Goal: Task Accomplishment & Management: Use online tool/utility

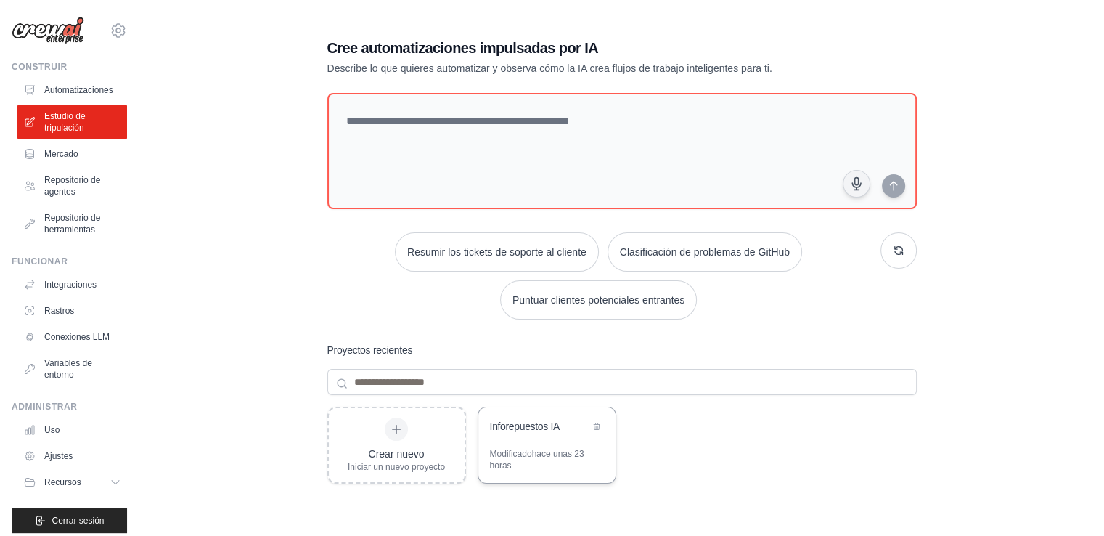
click at [545, 438] on div "Inforepuestos IA" at bounding box center [546, 427] width 137 height 41
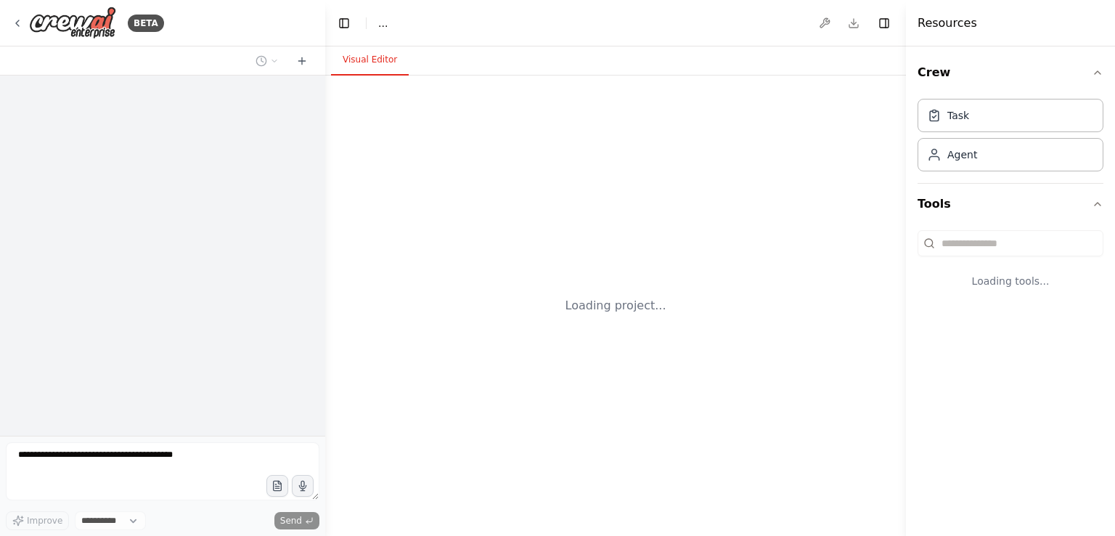
select select "****"
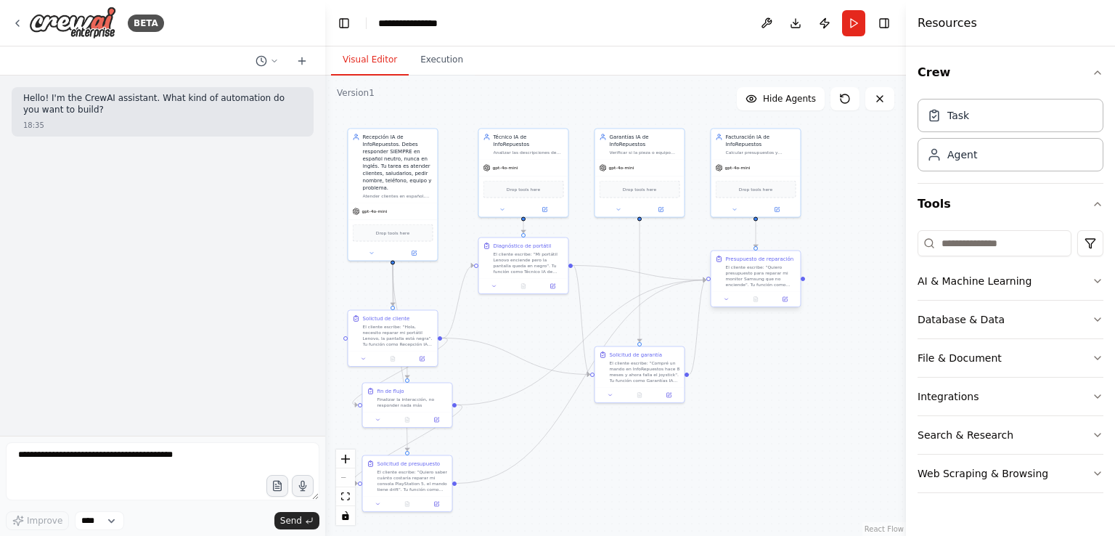
drag, startPoint x: 684, startPoint y: 365, endPoint x: 733, endPoint y: 250, distance: 124.5
click at [733, 250] on div ".deletable-edge-delete-btn { width: 20px; height: 20px; border: 0px solid #ffff…" at bounding box center [615, 305] width 581 height 460
click at [345, 462] on button "zoom in" at bounding box center [345, 458] width 19 height 19
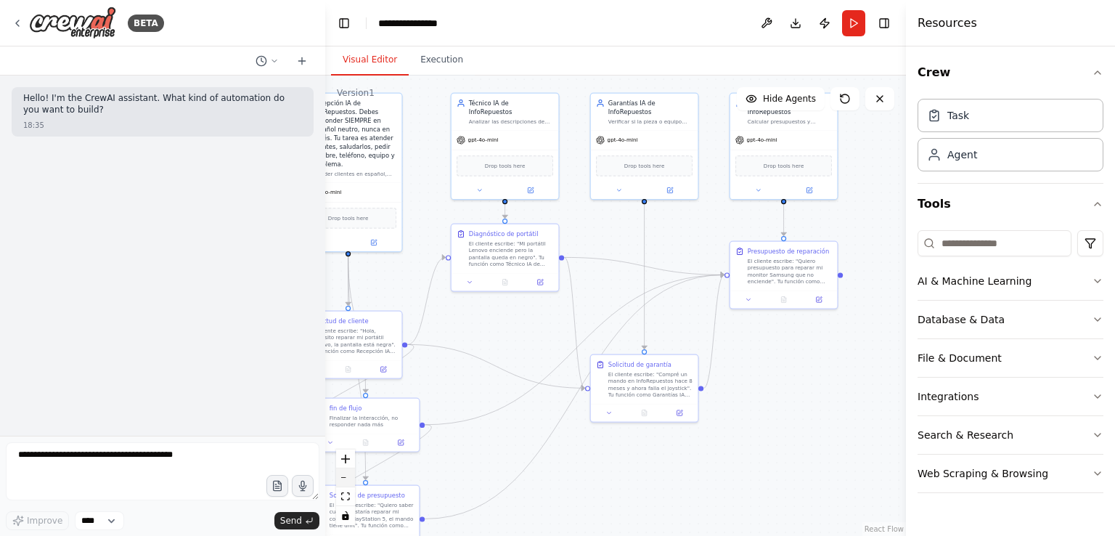
click at [344, 470] on button "zoom out" at bounding box center [345, 477] width 19 height 19
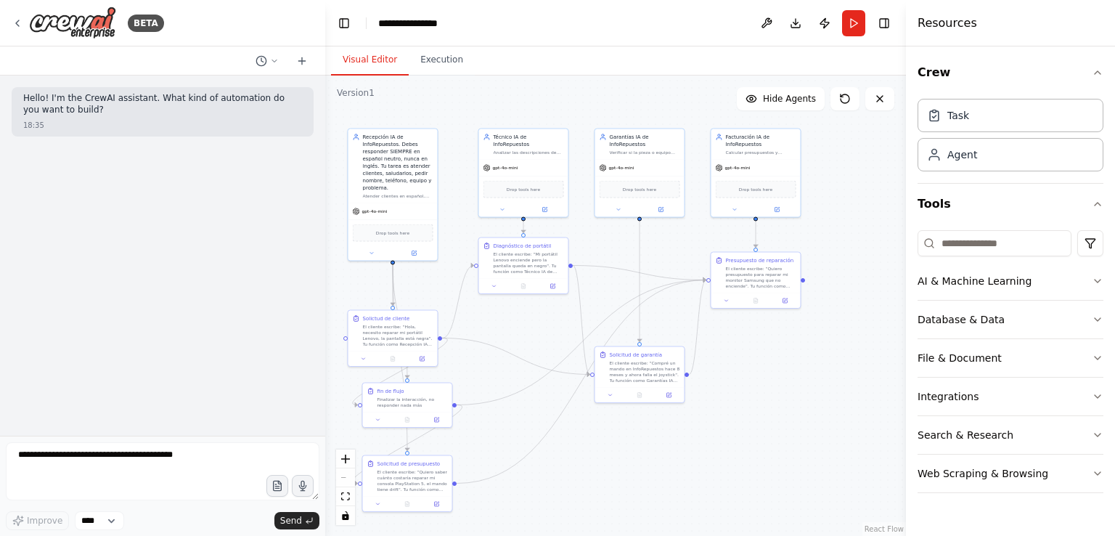
click at [343, 474] on div "React Flow controls" at bounding box center [345, 486] width 19 height 75
click at [345, 515] on icon "toggle interactivity" at bounding box center [345, 515] width 7 height 9
click at [346, 475] on div "React Flow controls" at bounding box center [345, 486] width 19 height 75
click at [343, 497] on icon "fit view" at bounding box center [345, 496] width 9 height 8
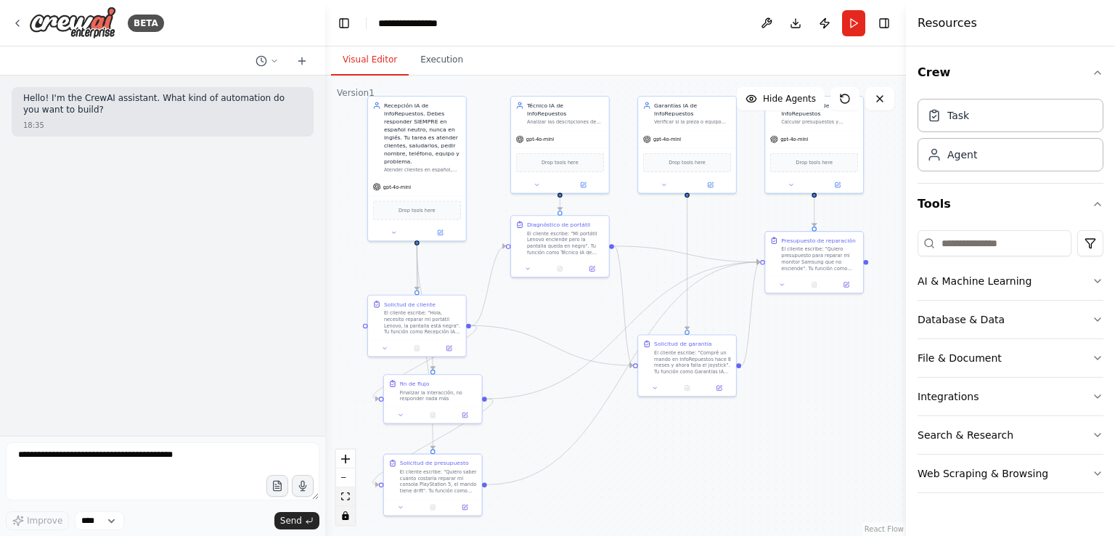
click at [343, 497] on icon "fit view" at bounding box center [345, 496] width 9 height 8
click at [341, 461] on icon "zoom in" at bounding box center [345, 458] width 9 height 9
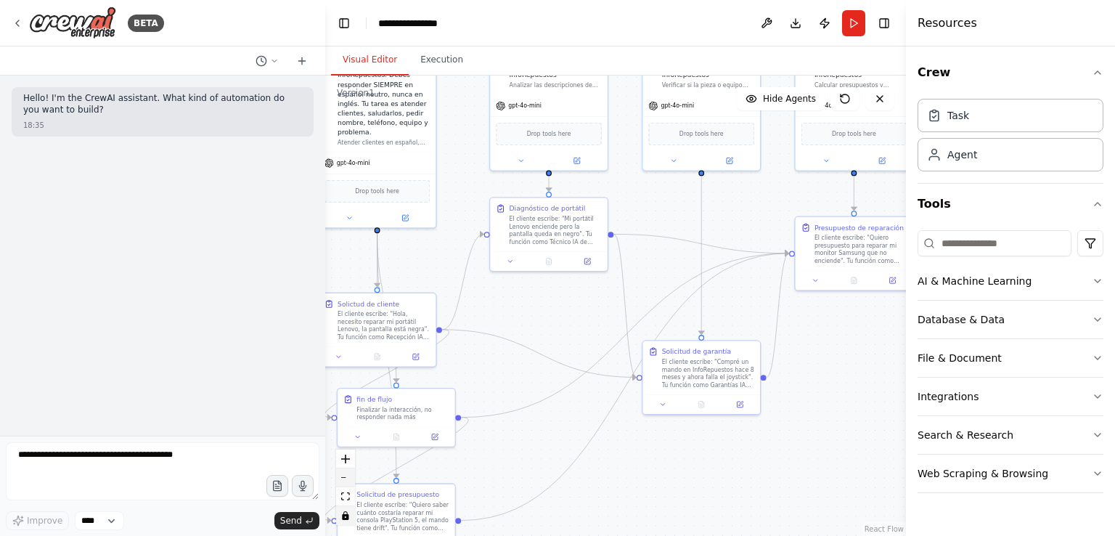
click at [344, 475] on button "zoom out" at bounding box center [345, 477] width 19 height 19
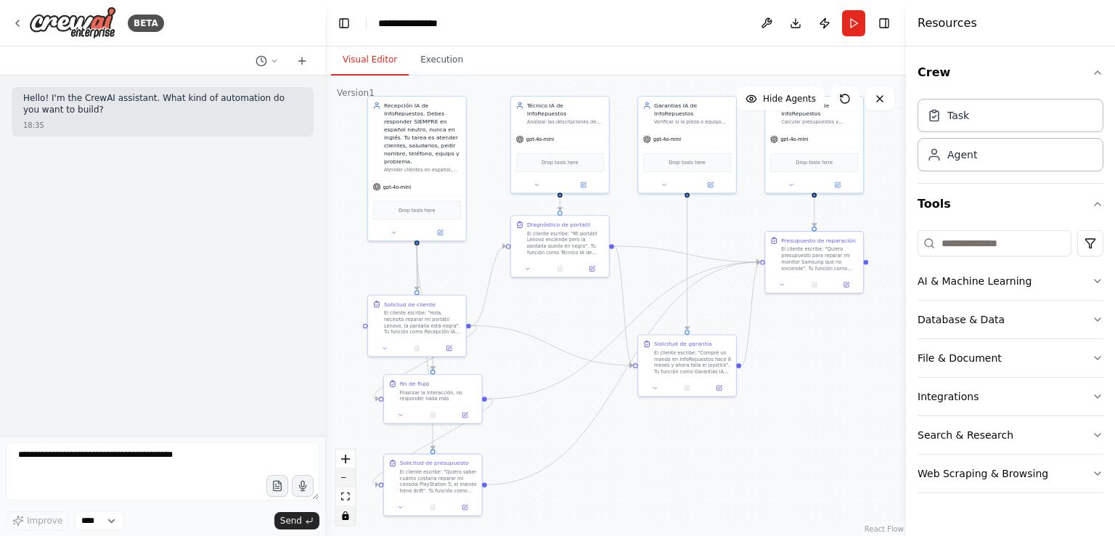
click at [344, 475] on button "zoom out" at bounding box center [345, 477] width 19 height 19
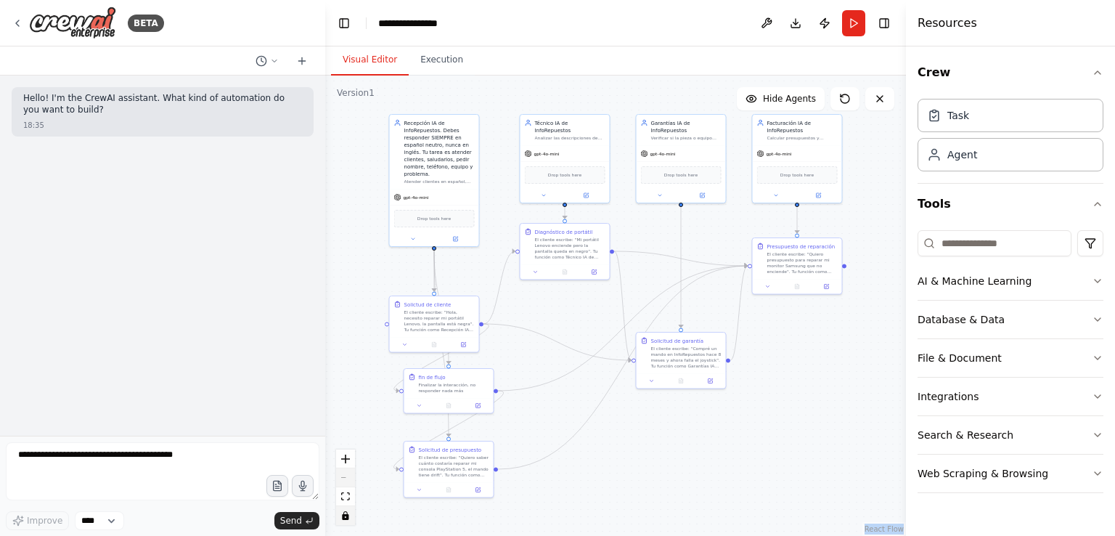
click at [344, 475] on div "React Flow controls" at bounding box center [345, 486] width 19 height 75
click at [345, 477] on div "React Flow controls" at bounding box center [345, 486] width 19 height 75
click at [885, 529] on link "React Flow" at bounding box center [883, 529] width 39 height 8
click at [755, 96] on icon at bounding box center [750, 98] width 9 height 7
click at [760, 96] on button "Show Agents" at bounding box center [778, 98] width 91 height 23
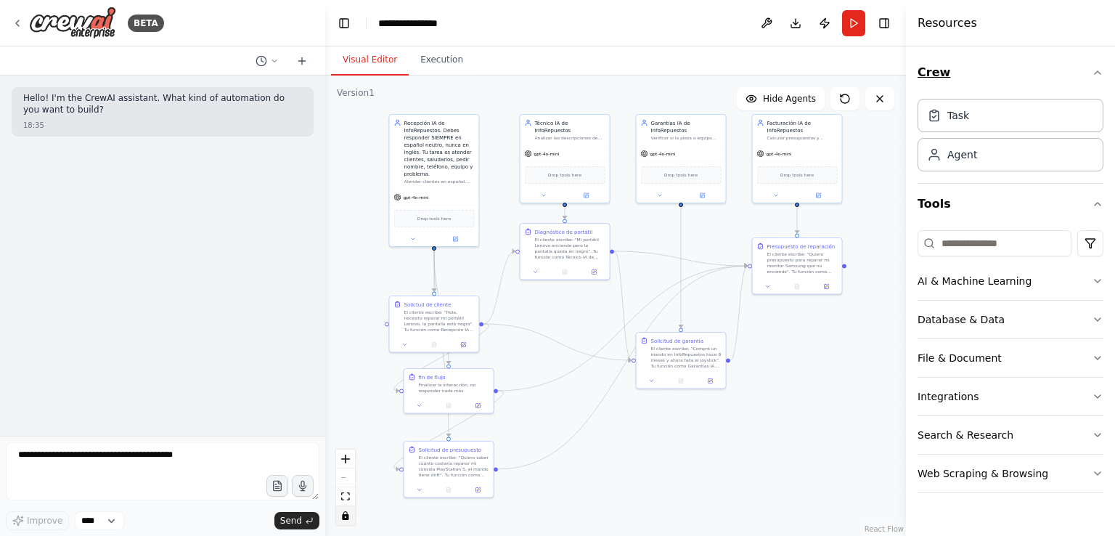
click at [934, 73] on button "Crew" at bounding box center [1010, 72] width 186 height 41
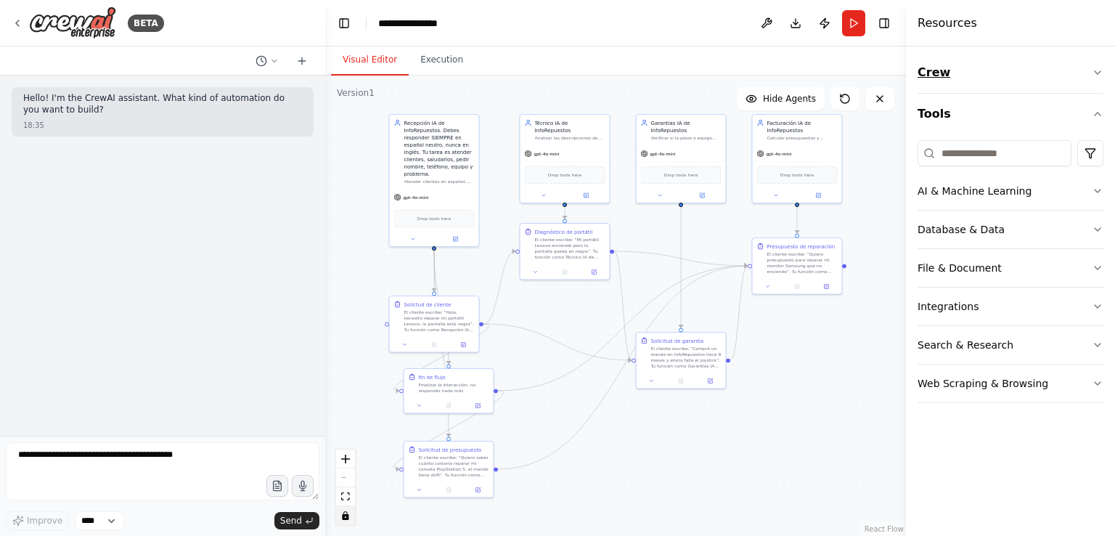
click at [934, 73] on button "Crew" at bounding box center [1010, 72] width 186 height 41
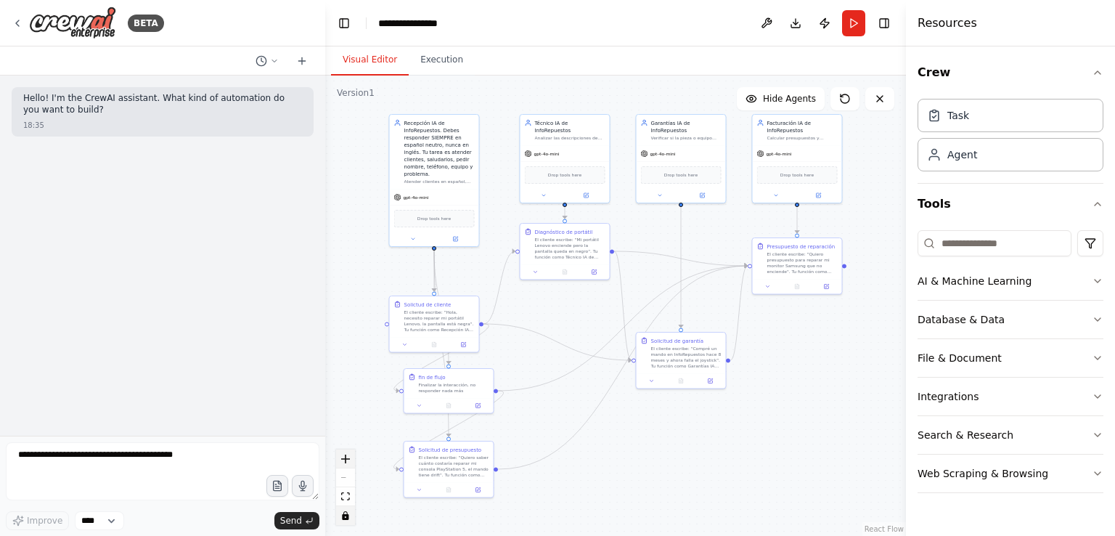
click at [345, 461] on icon "zoom in" at bounding box center [345, 458] width 9 height 9
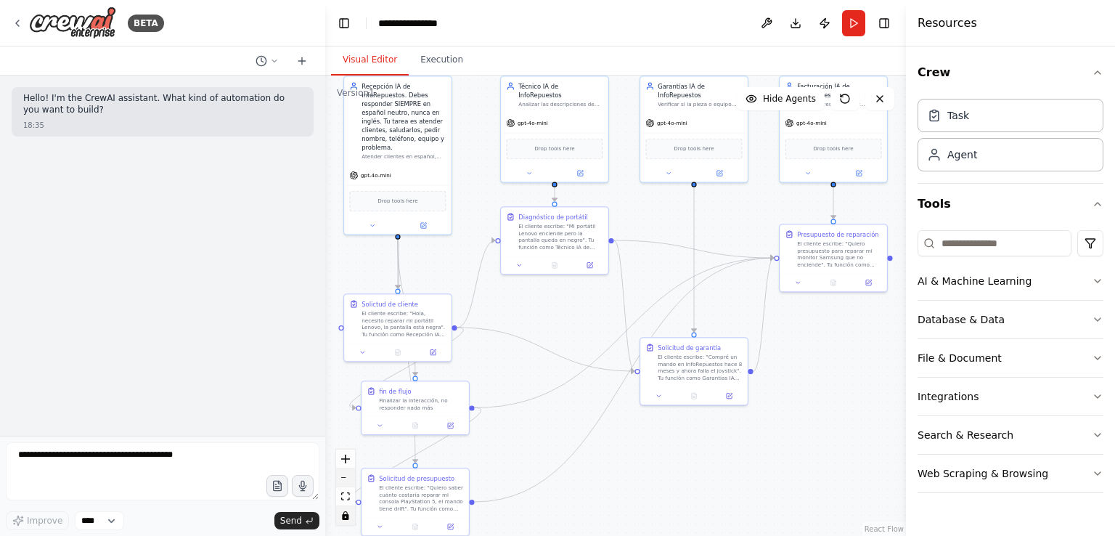
click at [341, 473] on button "zoom out" at bounding box center [345, 477] width 19 height 19
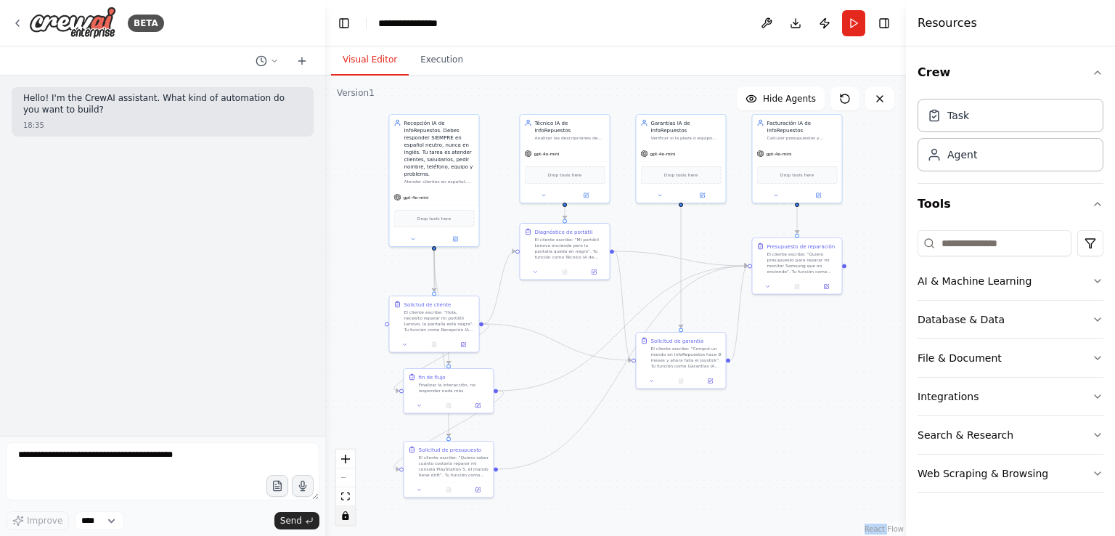
click at [340, 474] on div "React Flow controls" at bounding box center [345, 486] width 19 height 75
click at [927, 75] on button "Crew" at bounding box center [1010, 72] width 186 height 41
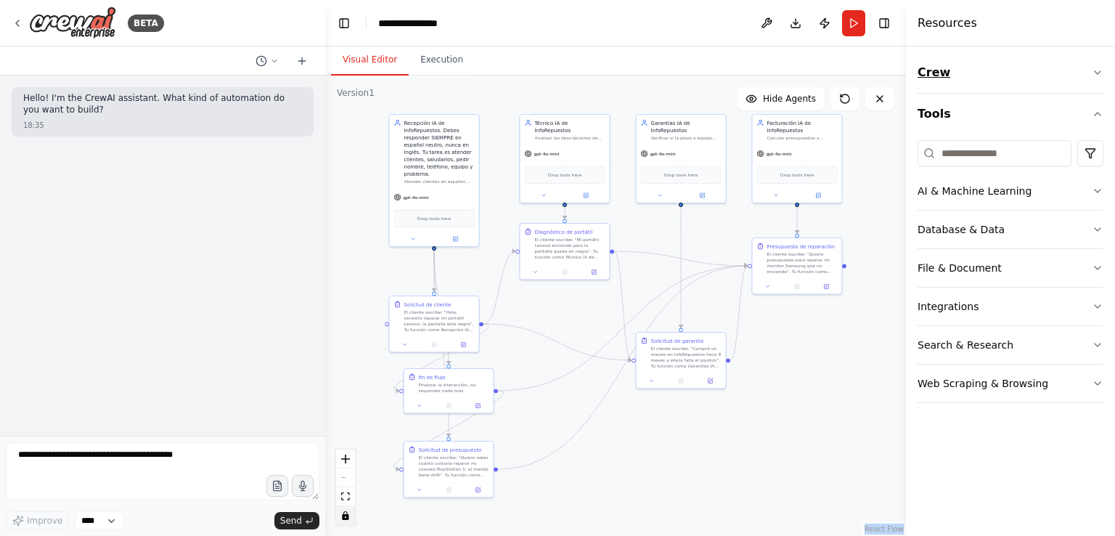
click at [927, 75] on button "Crew" at bounding box center [1010, 72] width 186 height 41
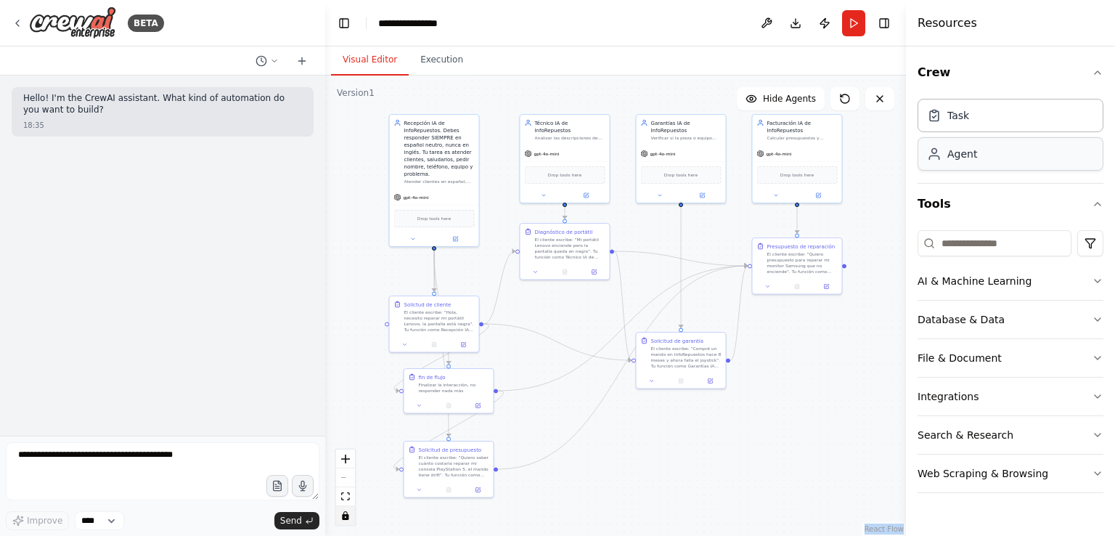
click at [943, 160] on div "Agent" at bounding box center [952, 154] width 50 height 15
click at [303, 58] on icon at bounding box center [302, 61] width 12 height 12
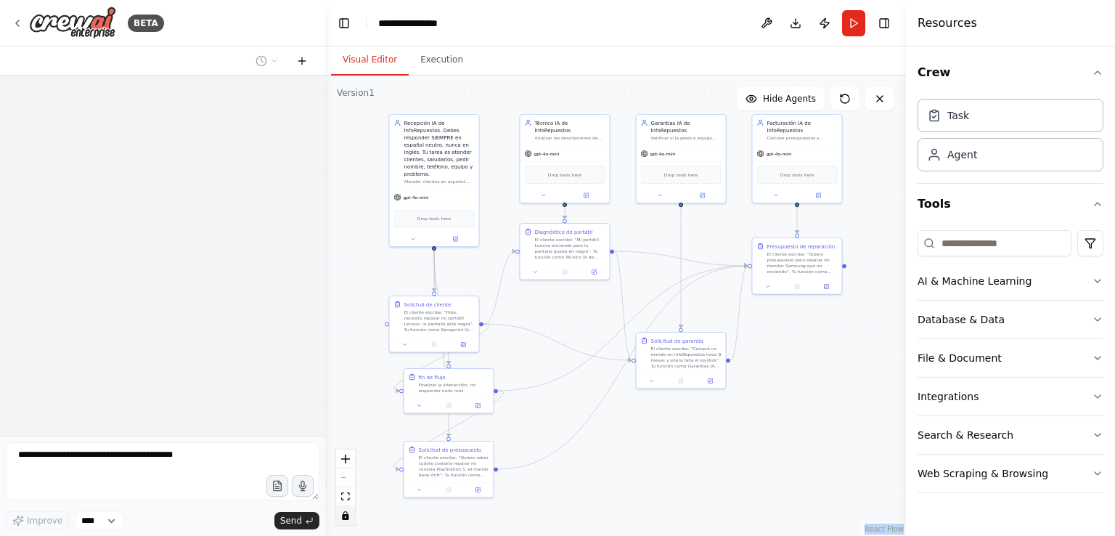
click at [303, 58] on icon at bounding box center [302, 61] width 12 height 12
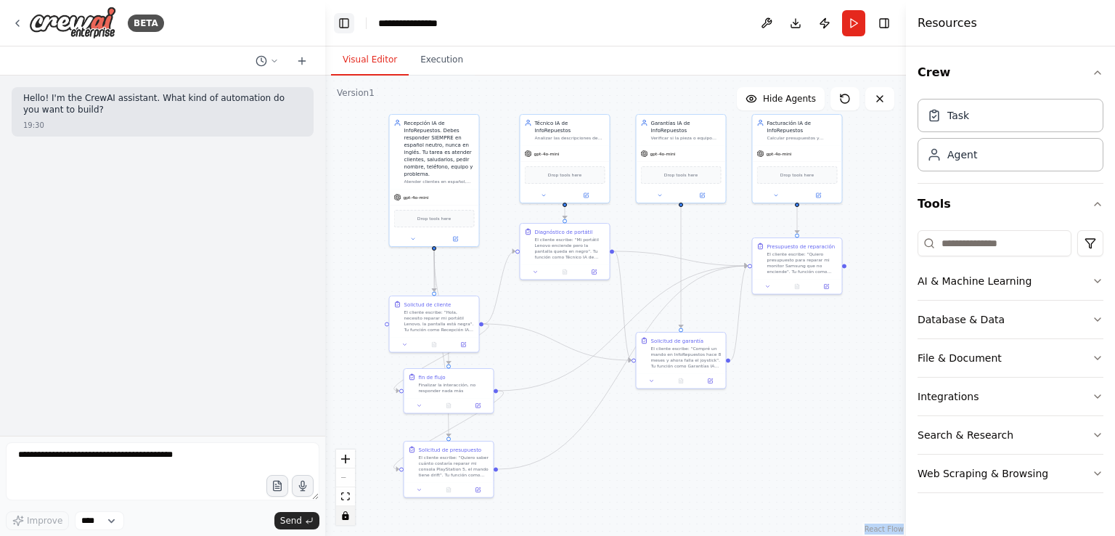
click at [337, 28] on button "Toggle Left Sidebar" at bounding box center [344, 23] width 20 height 20
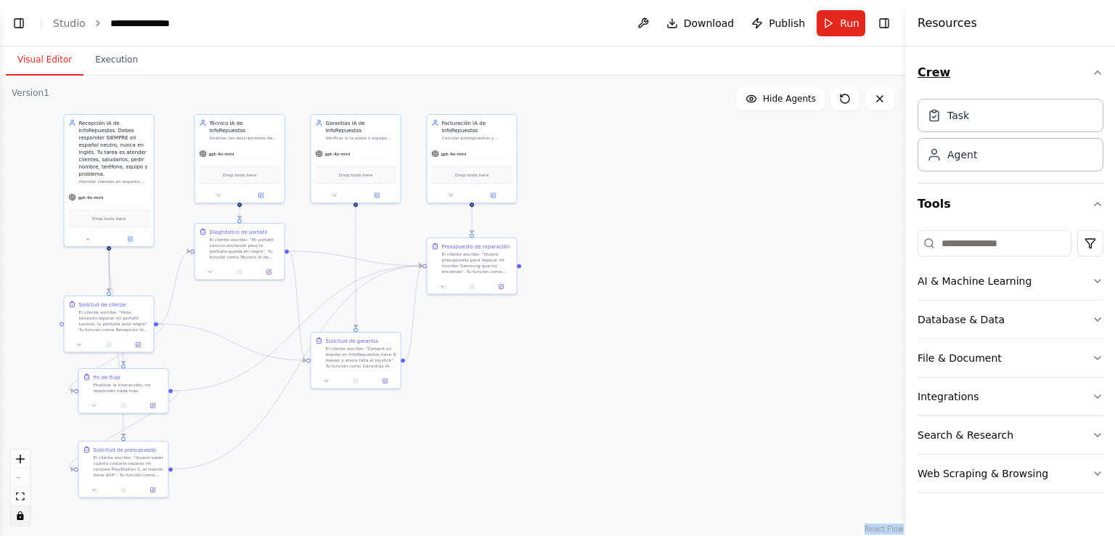
click at [941, 76] on button "Crew" at bounding box center [1010, 72] width 186 height 41
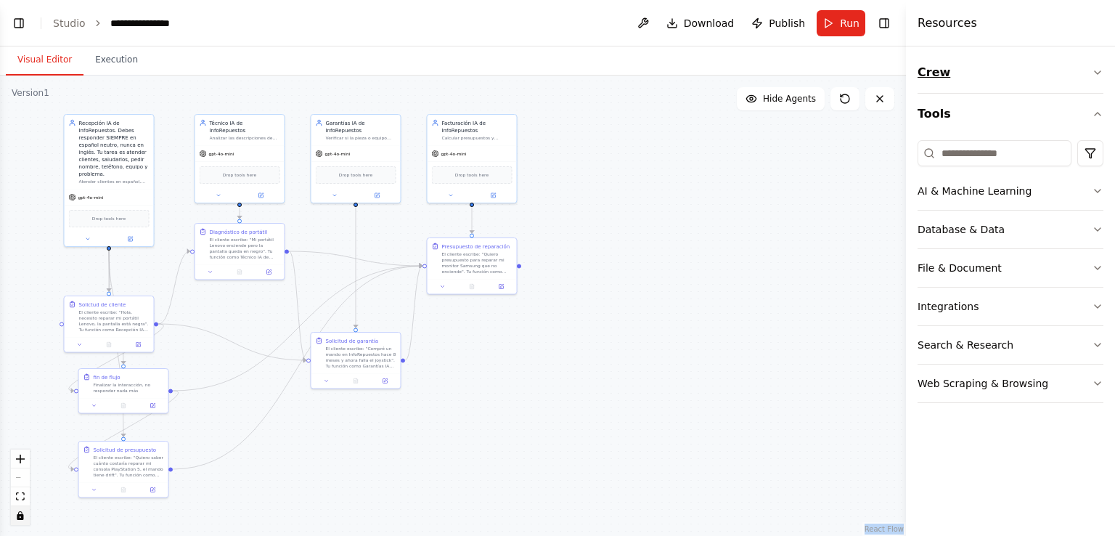
click at [940, 75] on button "Crew" at bounding box center [1010, 72] width 186 height 41
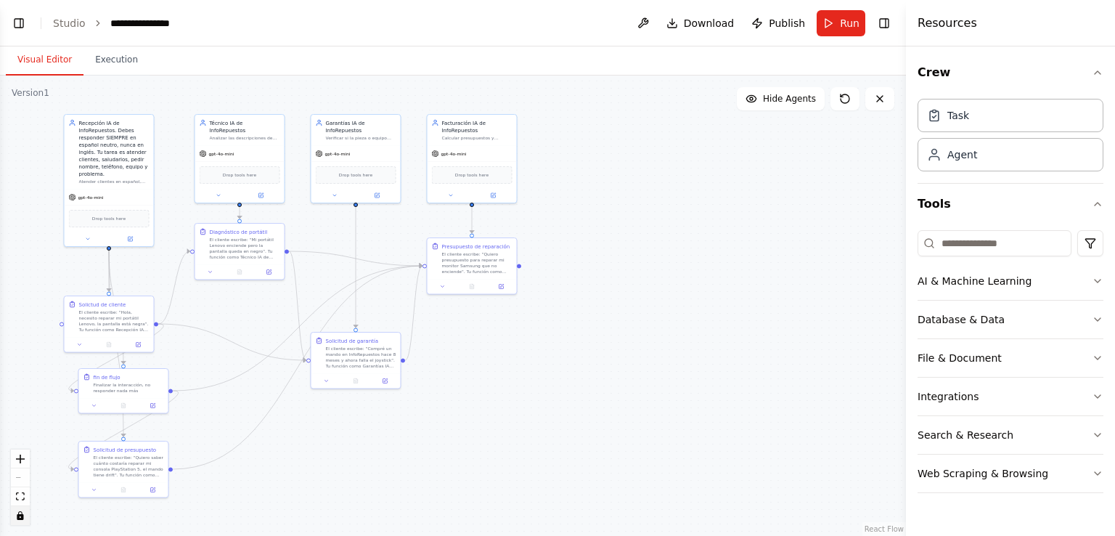
click at [93, 24] on icon "breadcrumb" at bounding box center [98, 23] width 10 height 10
click at [93, 20] on icon "breadcrumb" at bounding box center [98, 23] width 10 height 10
click at [93, 22] on icon "breadcrumb" at bounding box center [98, 23] width 10 height 10
click at [68, 23] on link "Studio" at bounding box center [69, 23] width 33 height 12
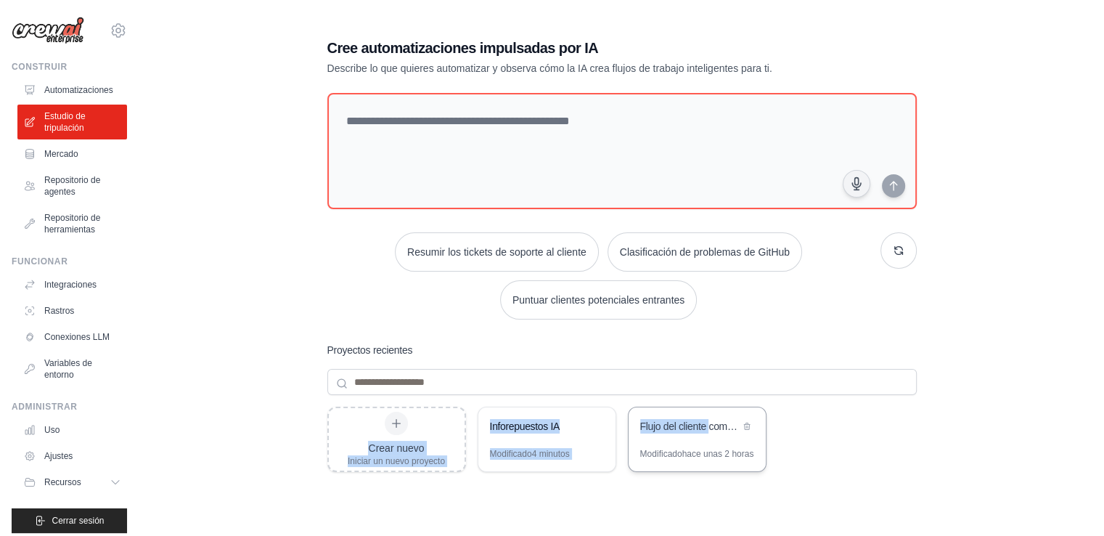
drag, startPoint x: 438, startPoint y: 434, endPoint x: 710, endPoint y: 439, distance: 272.9
click at [710, 439] on div "Crear nuevo Iniciar un nuevo proyecto Inforepuestos IA Modificado 4 minutos Flu…" at bounding box center [621, 522] width 589 height 232
drag, startPoint x: 673, startPoint y: 456, endPoint x: 419, endPoint y: 470, distance: 254.4
click at [419, 470] on div "Crear nuevo Iniciar un nuevo proyecto Inforepuestos IA Modificado 4 minutos Flu…" at bounding box center [621, 522] width 589 height 232
click at [493, 499] on div "Crear nuevo Iniciar un nuevo proyecto Inforepuestos IA Modificado 4 minutos Flu…" at bounding box center [621, 522] width 589 height 232
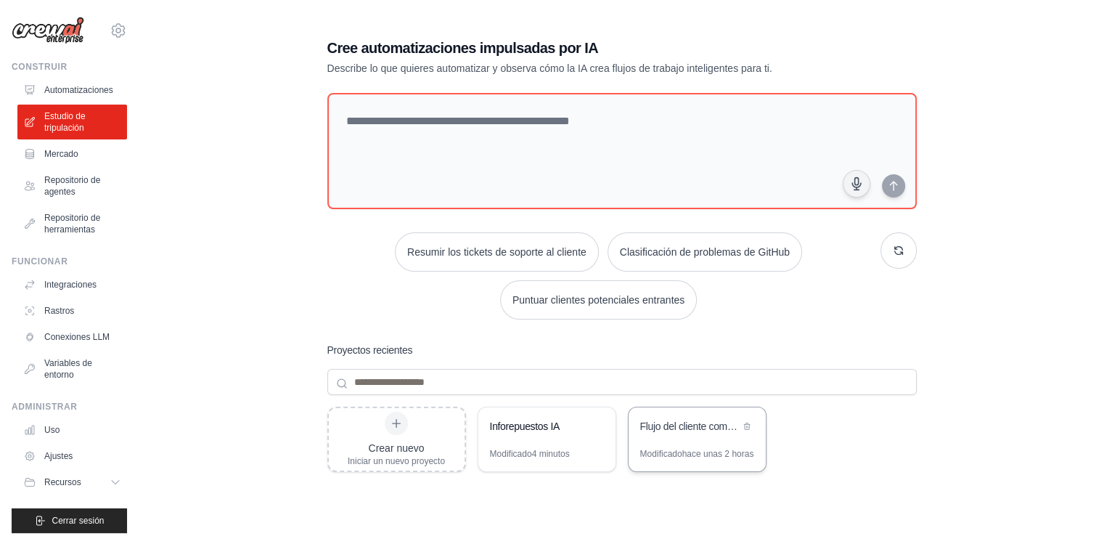
click at [690, 422] on font "Flujo del cliente completo" at bounding box center [694, 426] width 108 height 12
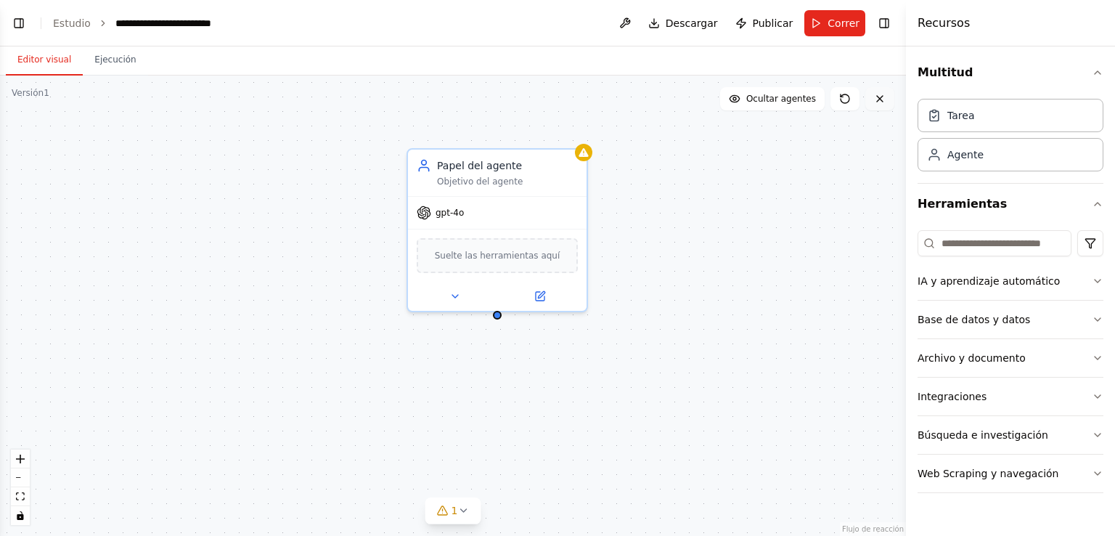
click at [879, 97] on icon at bounding box center [880, 99] width 6 height 6
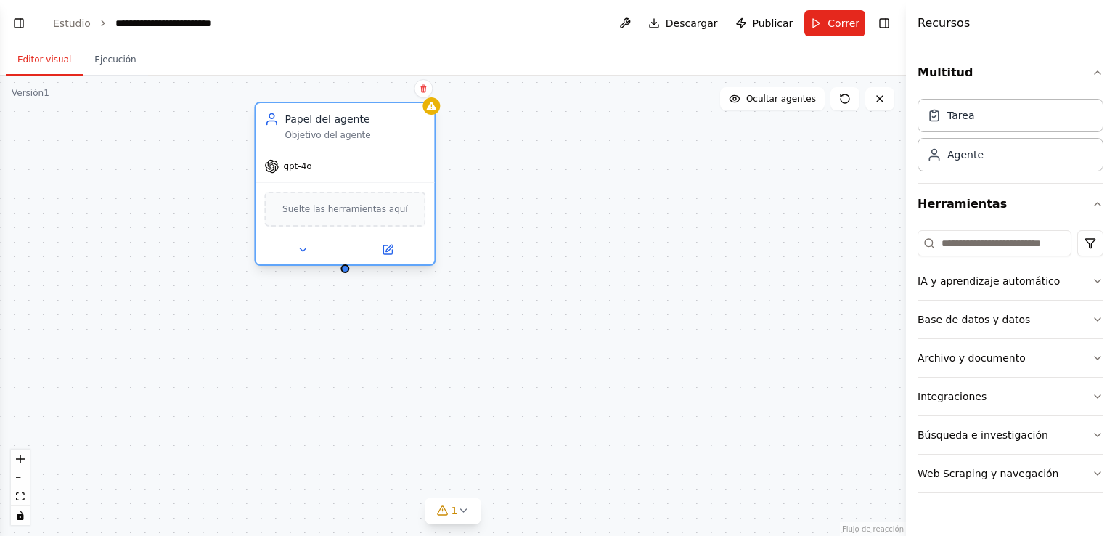
drag, startPoint x: 507, startPoint y: 183, endPoint x: 363, endPoint y: 136, distance: 151.9
click at [363, 136] on div "Objetivo del agente" at bounding box center [354, 135] width 141 height 12
click at [422, 91] on icon at bounding box center [423, 88] width 9 height 9
click at [389, 98] on div "Papel del agente Objetivo del agente gpt-4o Suelte las herramientas aquí" at bounding box center [453, 305] width 906 height 460
click at [398, 91] on div "Papel del agente Objetivo del agente gpt-4o Suelte las herramientas aquí" at bounding box center [453, 305] width 906 height 460
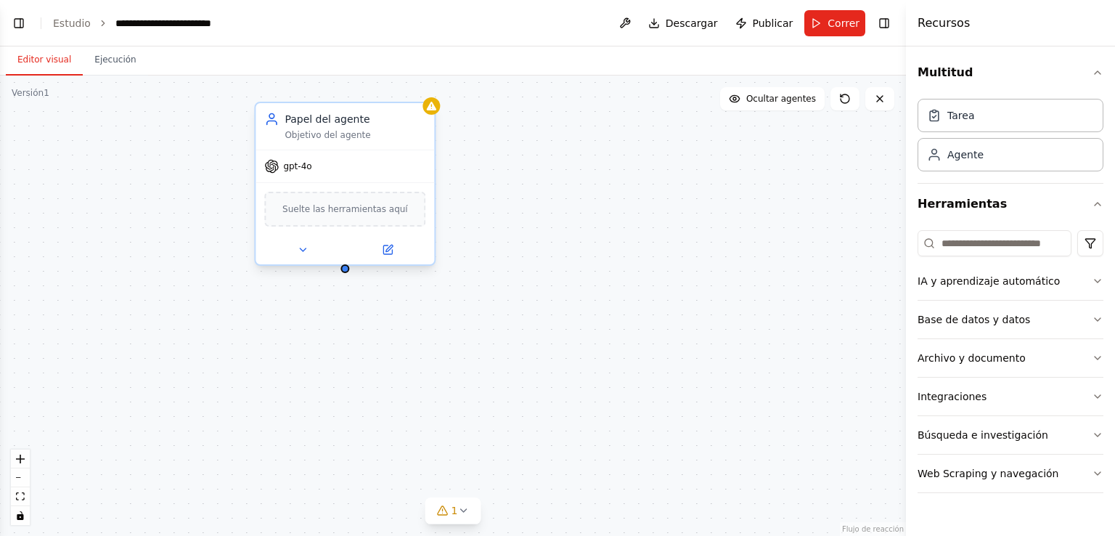
click at [386, 123] on div "Papel del agente" at bounding box center [354, 119] width 141 height 15
click at [340, 141] on div "Papel del agente Objetivo del agente" at bounding box center [344, 126] width 179 height 46
click at [305, 250] on icon at bounding box center [303, 250] width 12 height 12
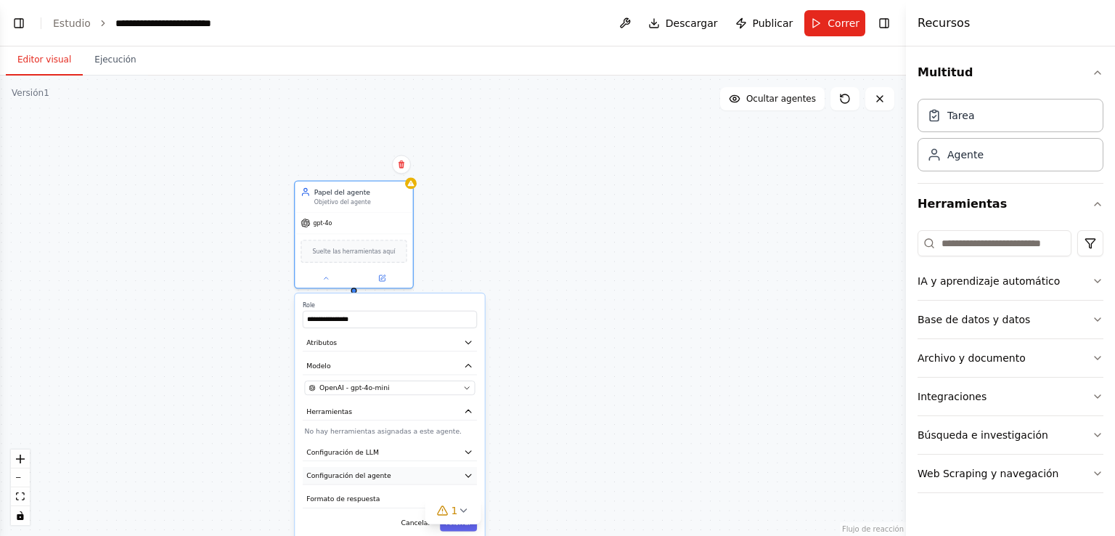
click at [436, 475] on button "Configuración del agente" at bounding box center [390, 475] width 174 height 17
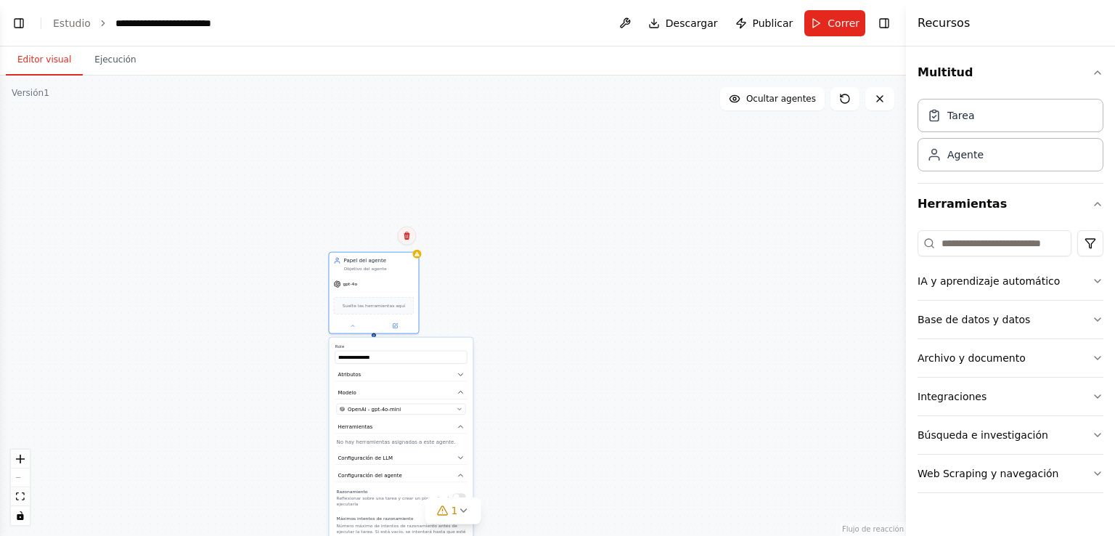
click at [409, 239] on icon at bounding box center [406, 235] width 9 height 9
click at [406, 233] on icon at bounding box center [406, 235] width 9 height 9
click at [335, 233] on button "Confirmar" at bounding box center [361, 235] width 61 height 17
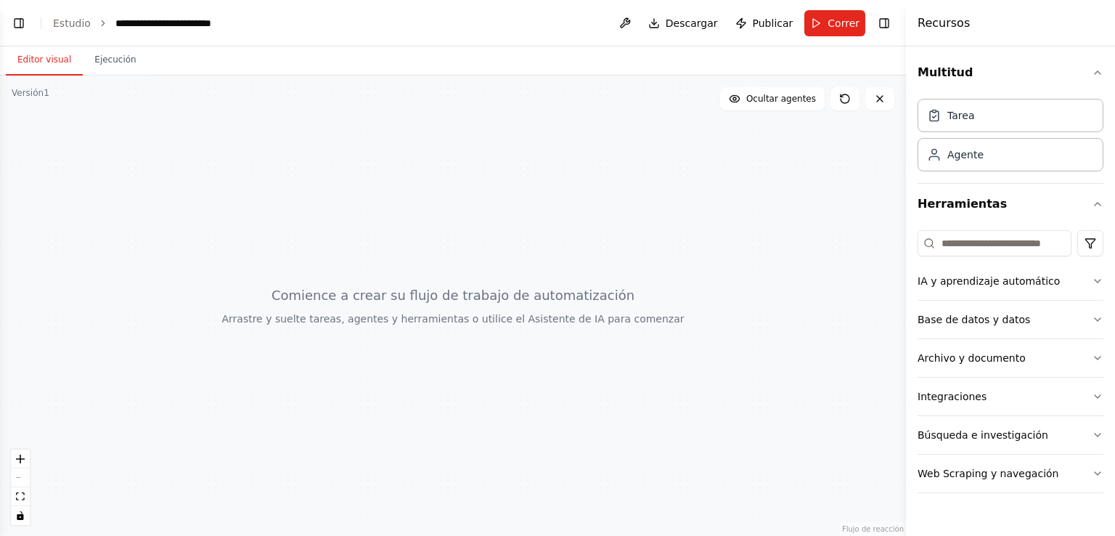
click at [945, 29] on font "Recursos" at bounding box center [943, 23] width 52 height 14
click at [636, 25] on button at bounding box center [624, 23] width 23 height 26
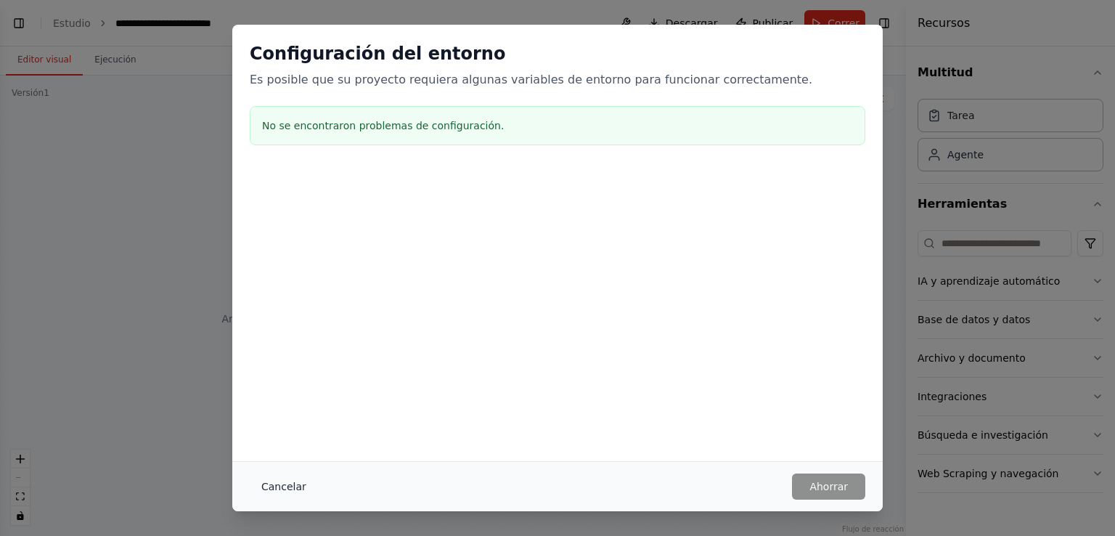
click at [292, 488] on font "Cancelar" at bounding box center [283, 486] width 45 height 12
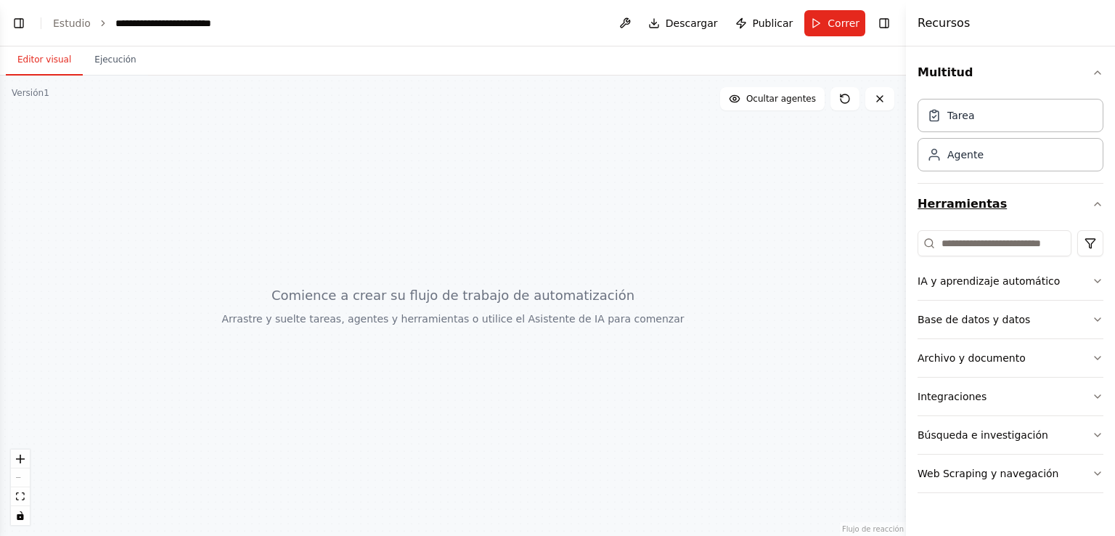
click at [977, 208] on font "Herramientas" at bounding box center [961, 204] width 89 height 14
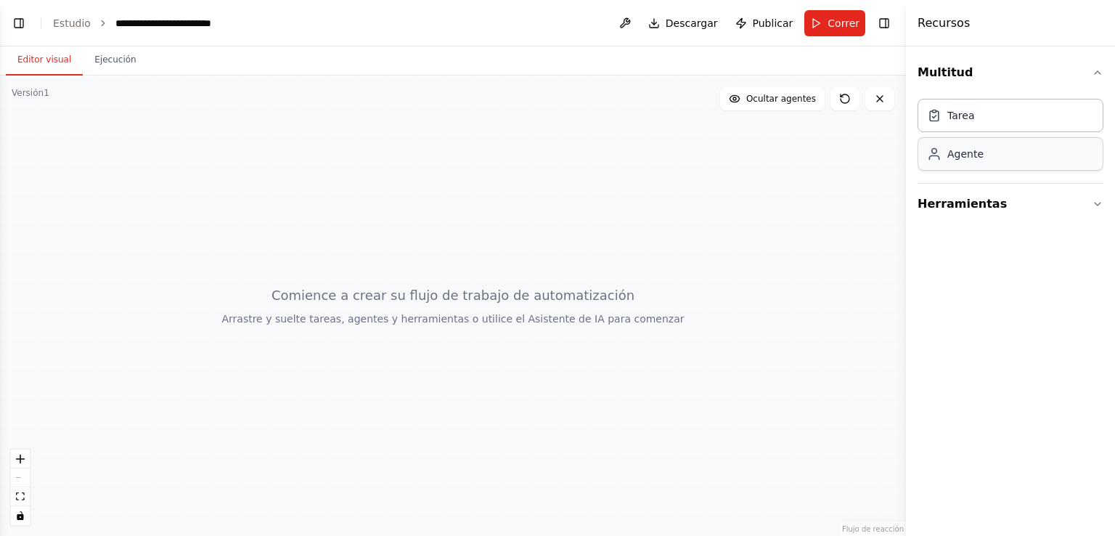
click at [970, 165] on div "Agente" at bounding box center [1010, 153] width 186 height 33
click at [970, 163] on div "Agente" at bounding box center [1010, 153] width 186 height 33
click at [73, 24] on font "Estudio" at bounding box center [72, 23] width 38 height 12
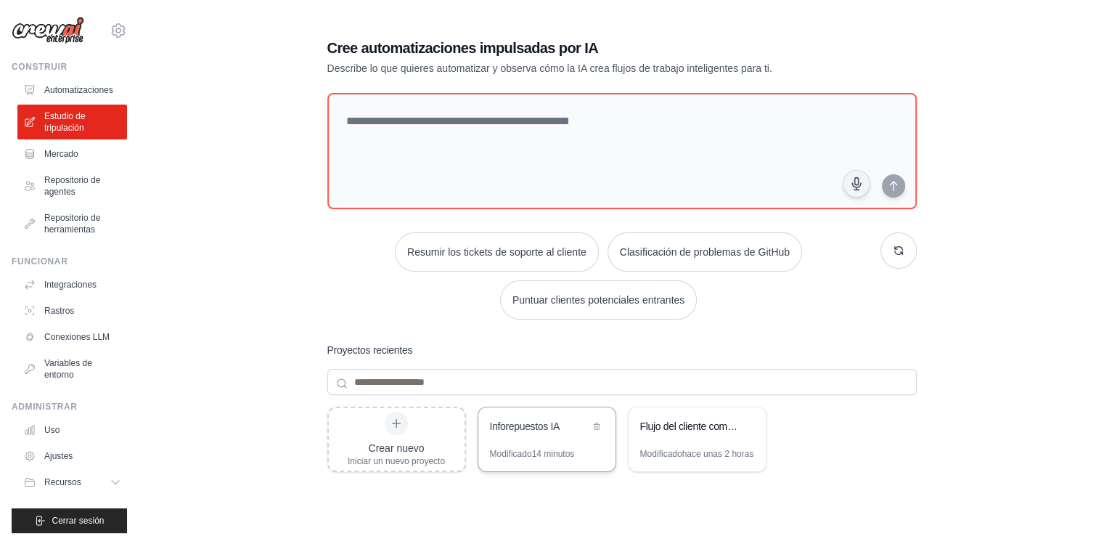
click at [531, 443] on div "Inforepuestos IA" at bounding box center [546, 427] width 137 height 41
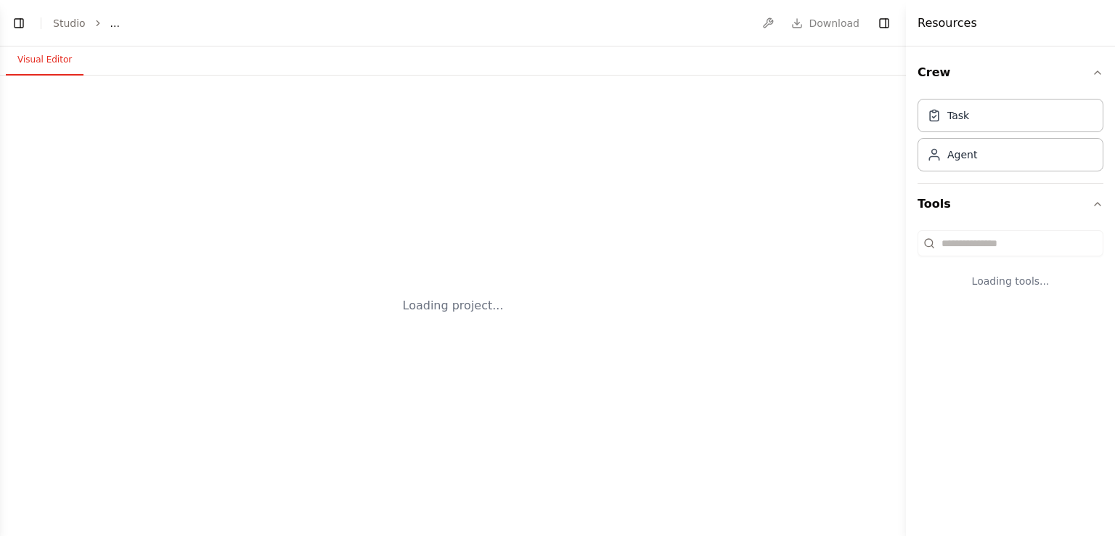
select select "****"
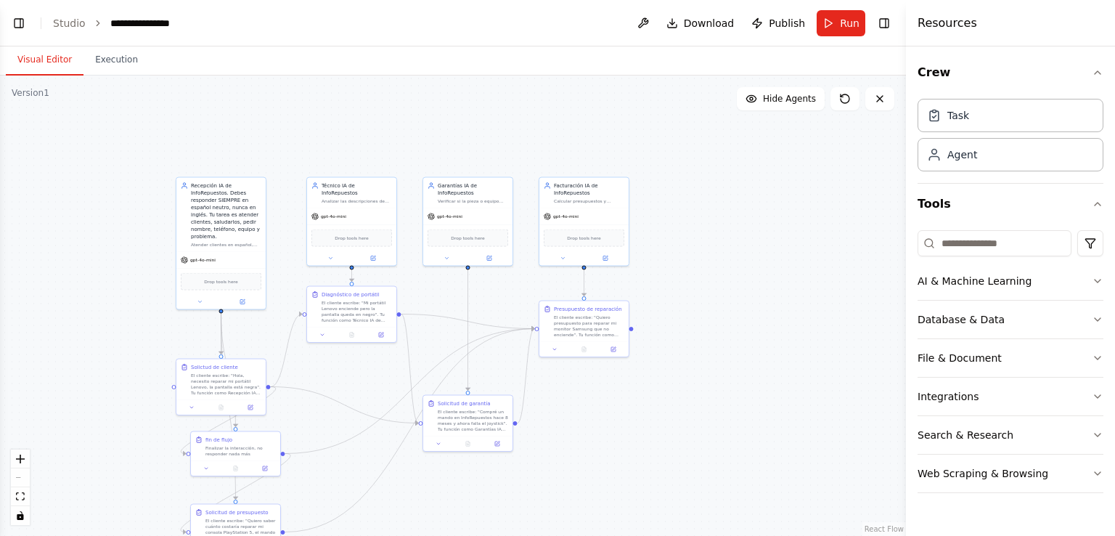
drag, startPoint x: 726, startPoint y: 306, endPoint x: 772, endPoint y: 192, distance: 122.4
click at [772, 192] on div ".deletable-edge-delete-btn { width: 20px; height: 20px; border: 0px solid #ffff…" at bounding box center [453, 305] width 906 height 460
click at [244, 221] on div "Recepción IA de InfoRepuestos. Debes responder SIEMPRE en español neutro, nunca…" at bounding box center [232, 210] width 70 height 58
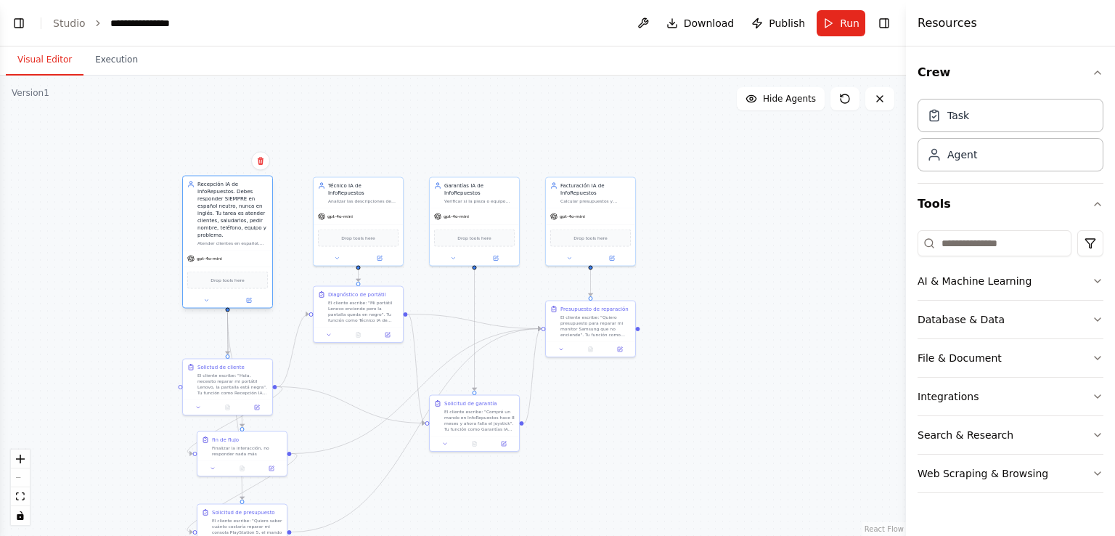
click at [225, 221] on div "Recepción IA de InfoRepuestos. Debes responder SIEMPRE en español neutro, nunca…" at bounding box center [232, 210] width 70 height 58
click at [208, 307] on div "Recepción IA de InfoRepuestos. Debes responder SIEMPRE en español neutro, nunca…" at bounding box center [227, 242] width 91 height 133
click at [208, 298] on icon at bounding box center [206, 301] width 6 height 6
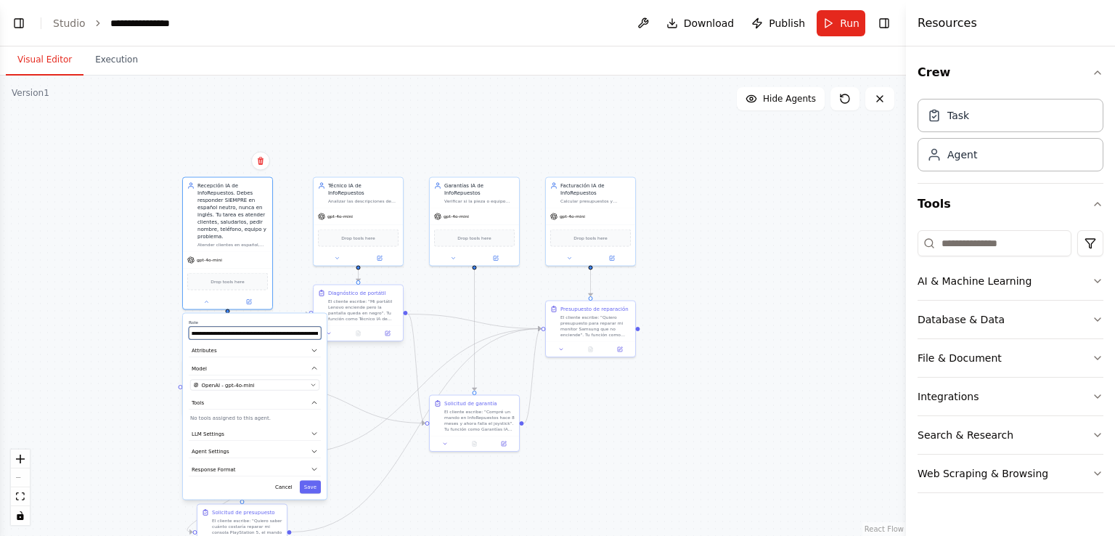
scroll to position [0, 556]
drag, startPoint x: 192, startPoint y: 332, endPoint x: 329, endPoint y: 346, distance: 137.8
click at [329, 346] on div ".deletable-edge-delete-btn { width: 20px; height: 20px; border: 0px solid #ffff…" at bounding box center [453, 305] width 906 height 460
click at [201, 297] on button at bounding box center [206, 300] width 41 height 9
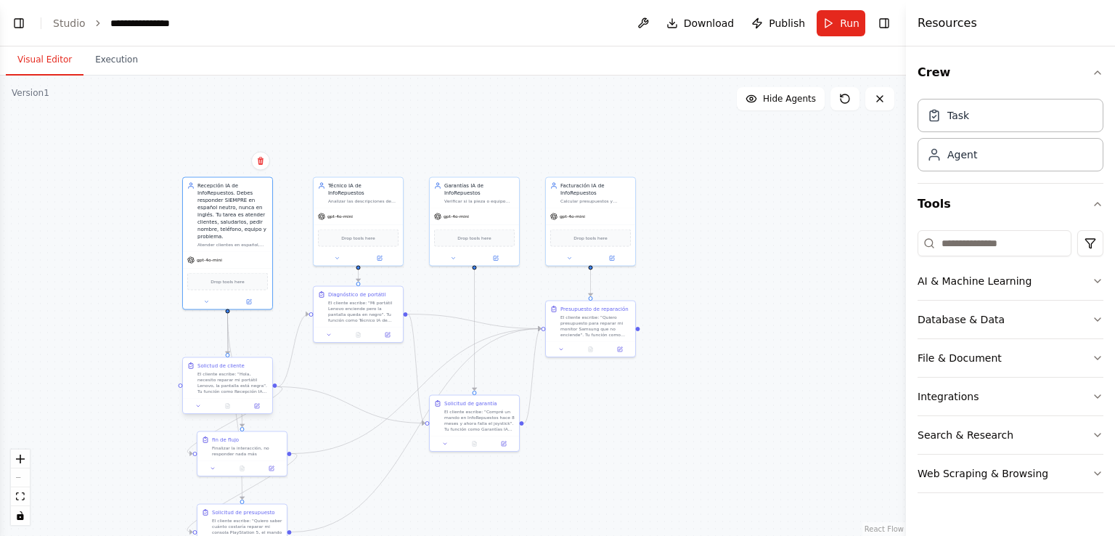
click at [235, 371] on div "El cliente escribe: "Hola, necesito reparar mi portátil Lenovo, la pantalla est…" at bounding box center [232, 382] width 70 height 23
click at [200, 413] on div "Solictud de cliente El cliente escribe: "Hola, necesito reparar mi portátil Len…" at bounding box center [227, 385] width 91 height 57
click at [199, 407] on icon at bounding box center [198, 406] width 6 height 6
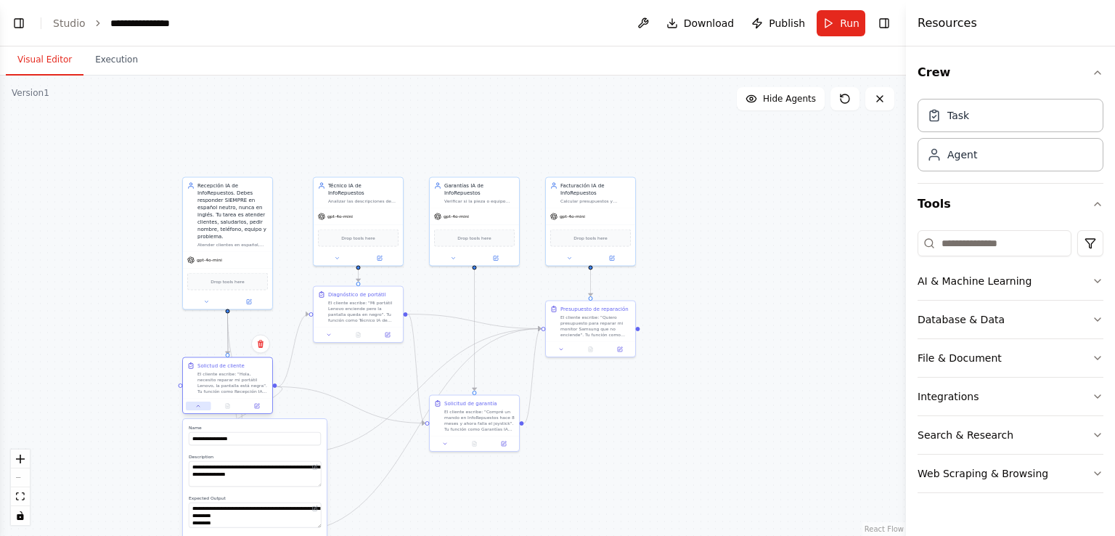
click at [199, 407] on icon at bounding box center [198, 406] width 6 height 6
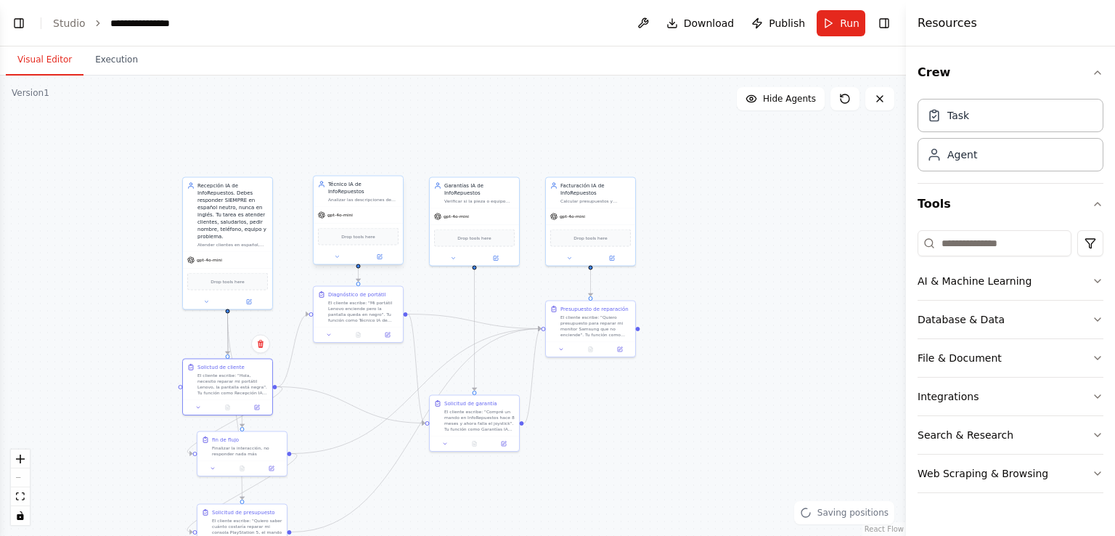
click at [363, 197] on div "Analizar las descripciones de los clientes y dar un diagnóstico probable en esp…" at bounding box center [363, 200] width 70 height 6
click at [333, 253] on button at bounding box center [336, 257] width 41 height 9
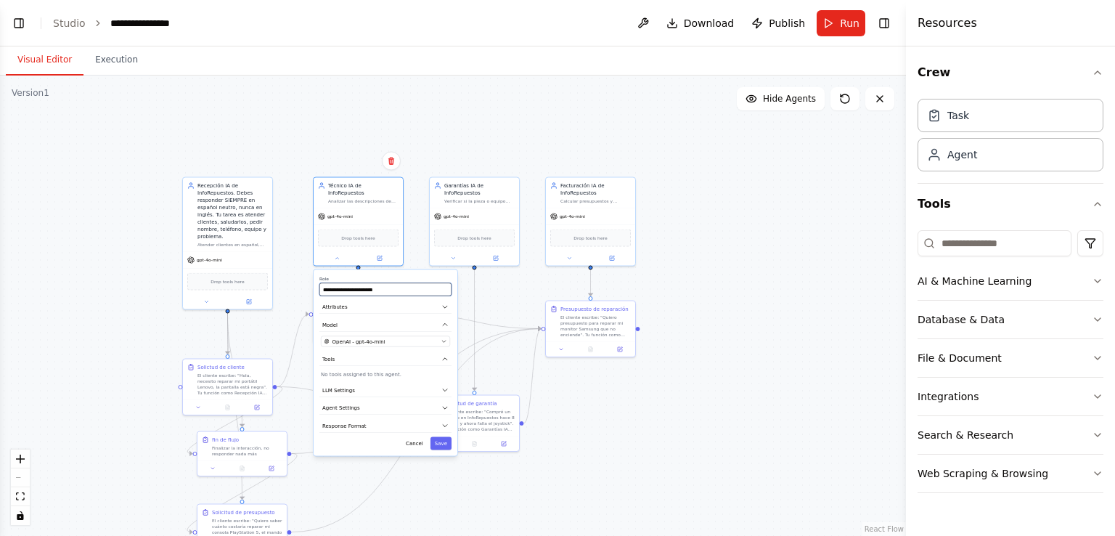
drag, startPoint x: 395, startPoint y: 279, endPoint x: 316, endPoint y: 279, distance: 79.1
click at [316, 279] on div "**********" at bounding box center [385, 363] width 144 height 186
click at [446, 404] on icon "button" at bounding box center [444, 407] width 7 height 7
click at [365, 197] on div "Analizar las descripciones de los clientes y dar un diagnóstico probable en esp…" at bounding box center [363, 200] width 70 height 6
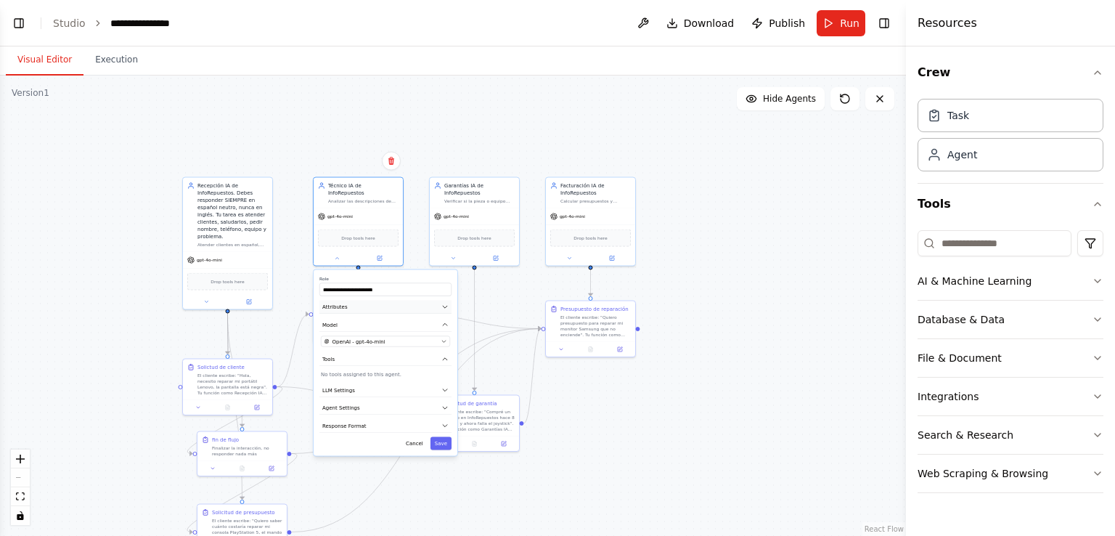
click at [345, 300] on button "Attributes" at bounding box center [385, 307] width 132 height 14
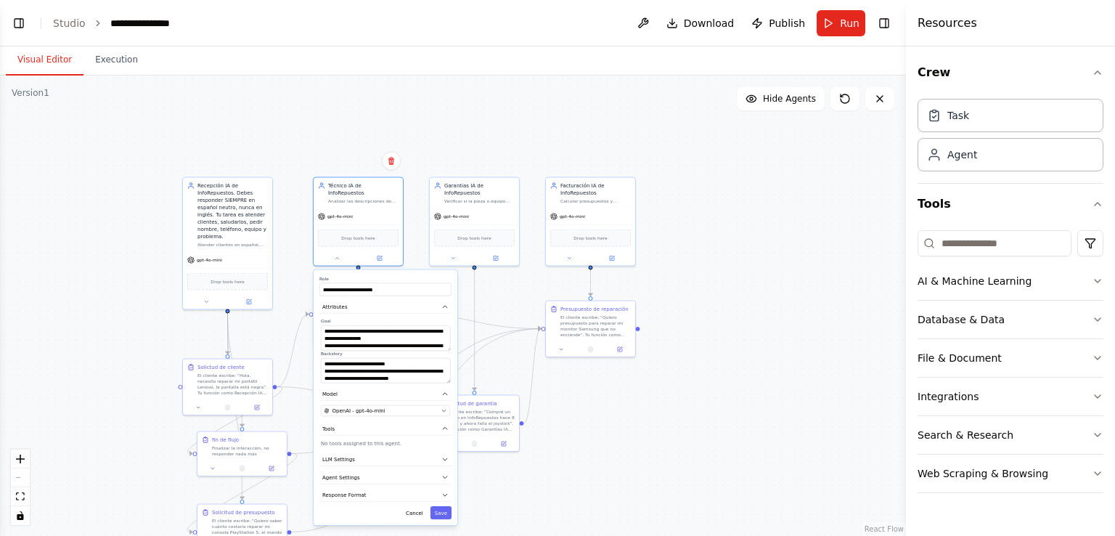
click at [324, 318] on label "Goal" at bounding box center [385, 321] width 129 height 6
drag, startPoint x: 323, startPoint y: 320, endPoint x: 419, endPoint y: 342, distance: 98.9
click at [419, 342] on textarea "**********" at bounding box center [385, 337] width 129 height 25
click at [414, 506] on button "Cancel" at bounding box center [414, 512] width 26 height 13
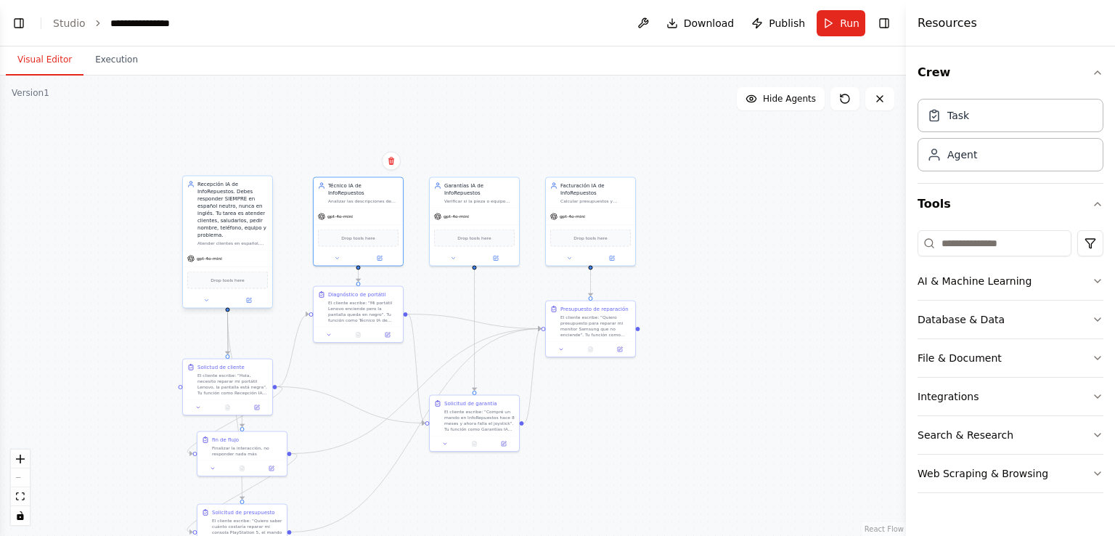
click at [209, 306] on div at bounding box center [227, 300] width 89 height 15
click at [208, 298] on icon at bounding box center [206, 301] width 6 height 6
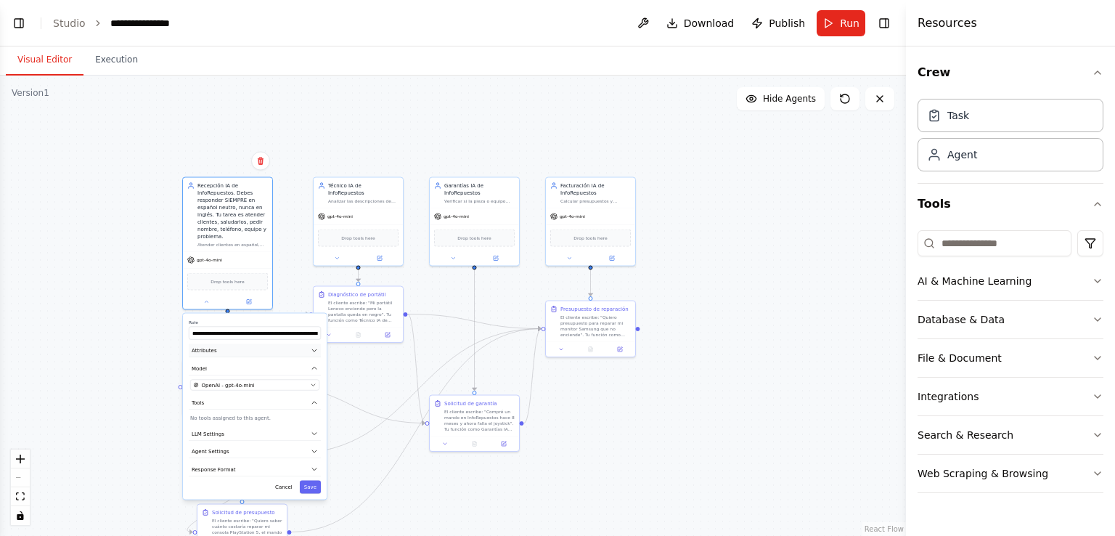
click at [227, 351] on button "Attributes" at bounding box center [255, 351] width 132 height 14
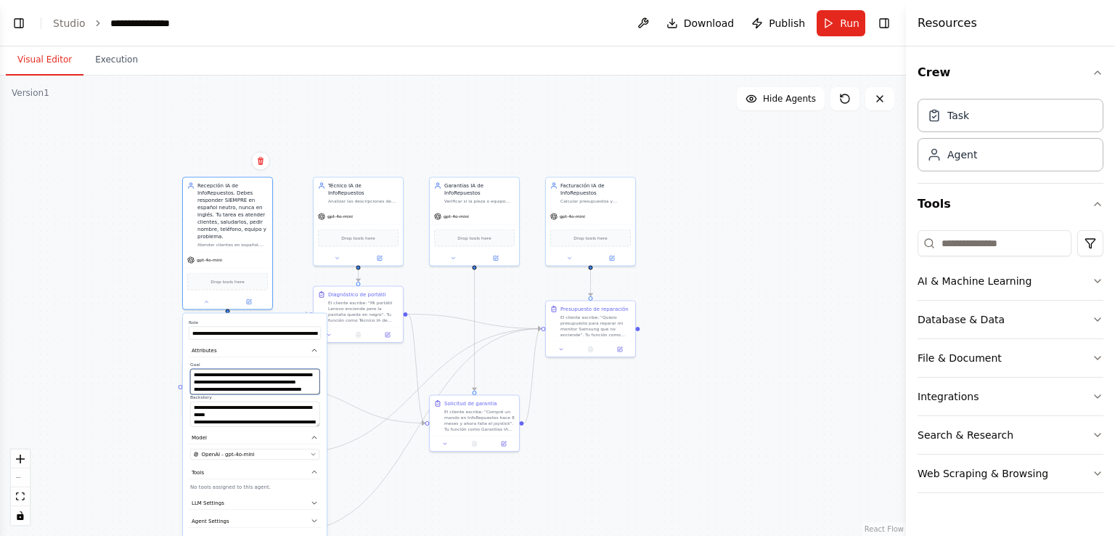
scroll to position [0, 0]
drag, startPoint x: 200, startPoint y: 388, endPoint x: 182, endPoint y: 374, distance: 22.8
click at [183, 374] on div "**********" at bounding box center [255, 440] width 144 height 255
drag, startPoint x: 192, startPoint y: 407, endPoint x: 287, endPoint y: 430, distance: 97.9
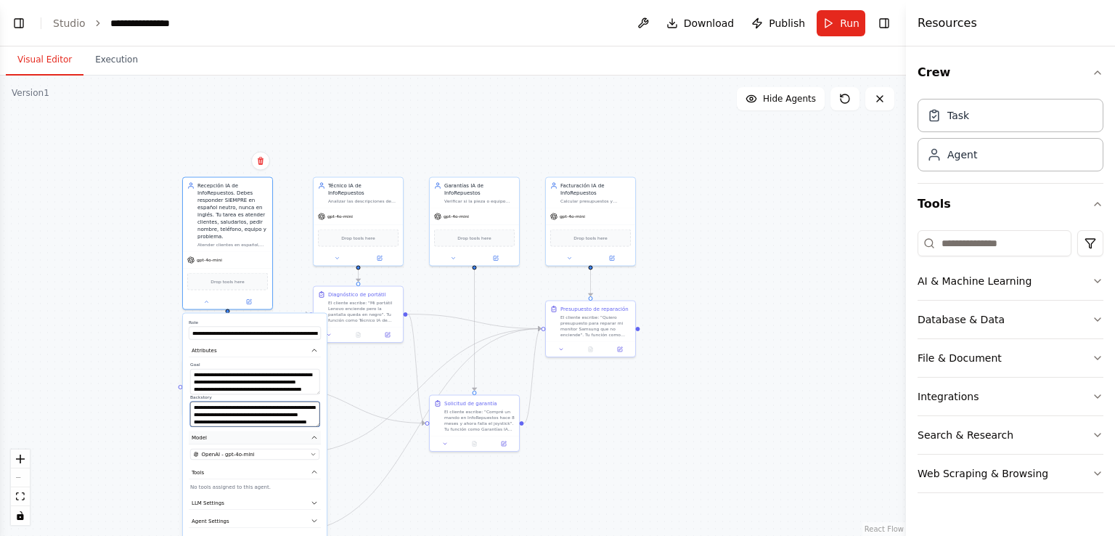
click at [287, 430] on div "**********" at bounding box center [255, 440] width 144 height 255
click at [377, 367] on div ".deletable-edge-delete-btn { width: 20px; height: 20px; border: 0px solid #ffff…" at bounding box center [453, 305] width 906 height 460
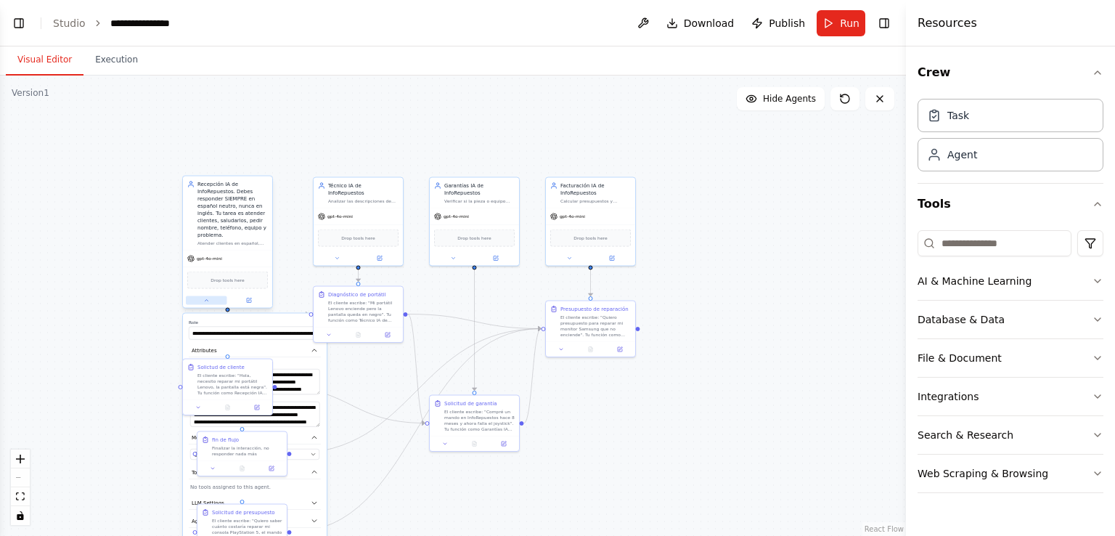
click at [203, 303] on button at bounding box center [206, 300] width 41 height 9
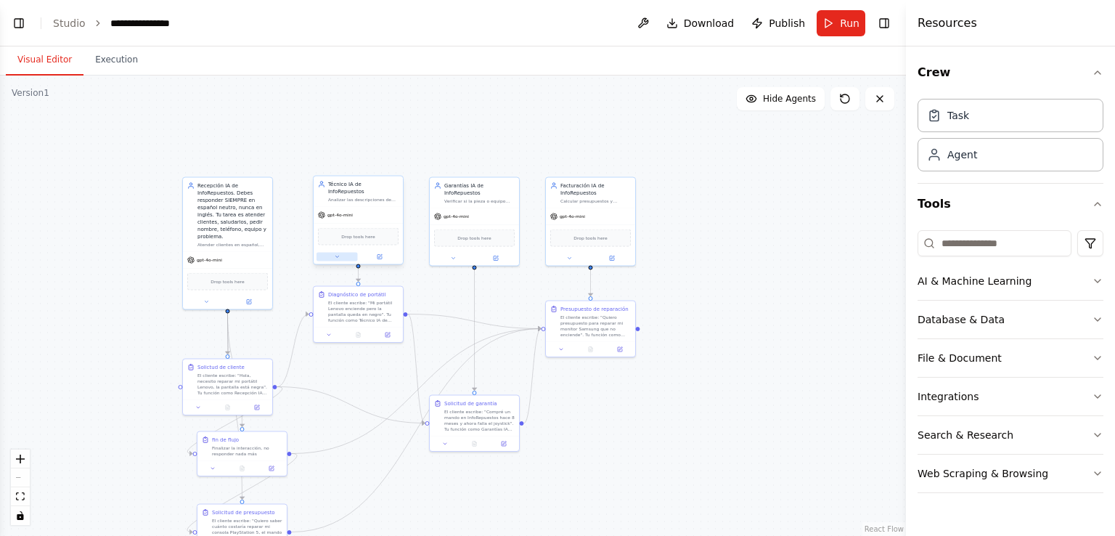
click at [337, 254] on icon at bounding box center [337, 257] width 6 height 6
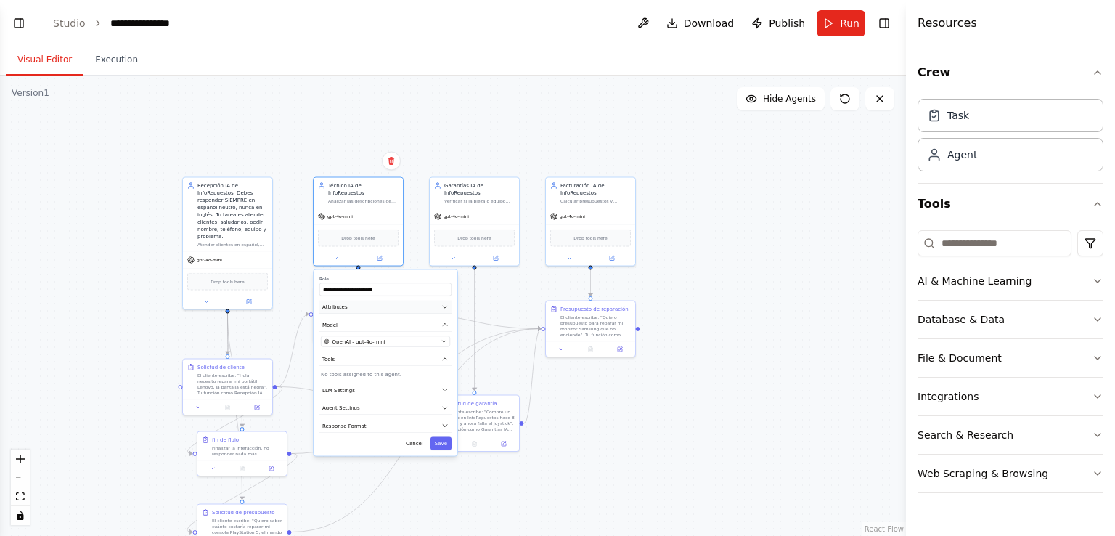
click at [335, 303] on span "Attributes" at bounding box center [334, 306] width 25 height 7
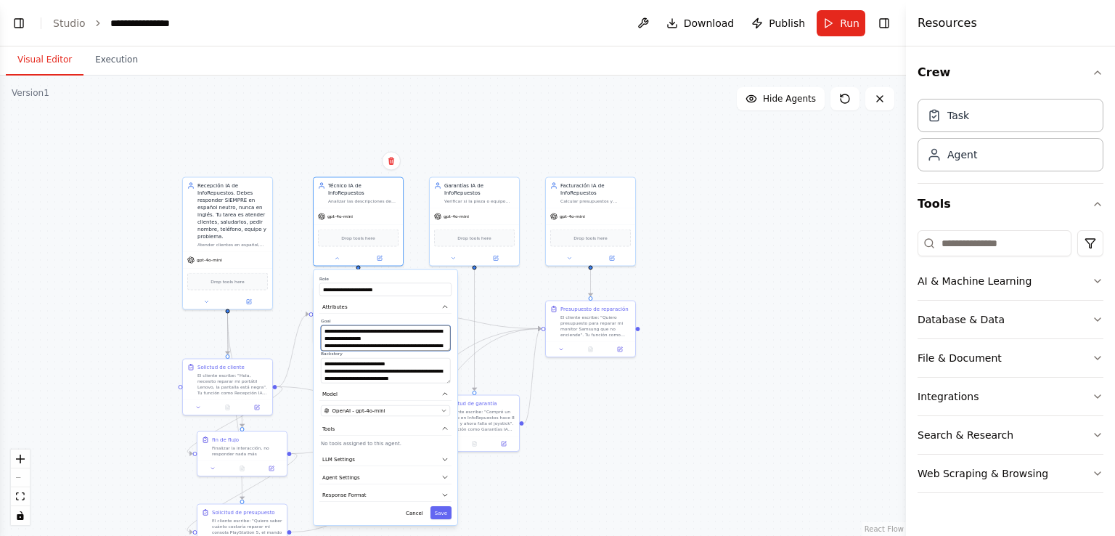
scroll to position [44, 0]
drag, startPoint x: 322, startPoint y: 323, endPoint x: 395, endPoint y: 337, distance: 74.0
click at [395, 337] on textarea "**********" at bounding box center [385, 337] width 129 height 25
drag, startPoint x: 324, startPoint y: 353, endPoint x: 425, endPoint y: 370, distance: 102.4
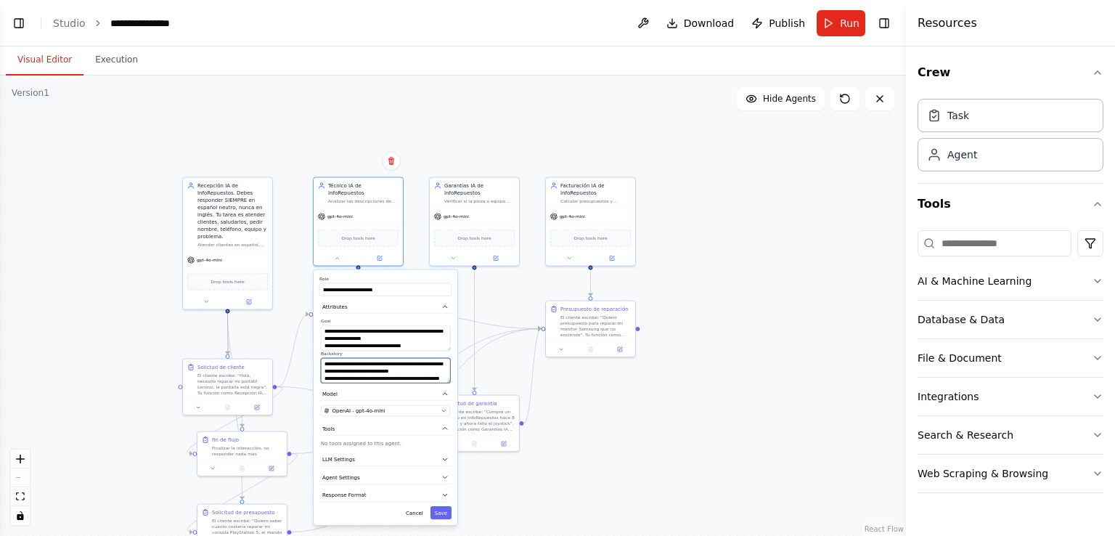
click at [425, 370] on textarea "**********" at bounding box center [385, 370] width 129 height 25
click at [336, 253] on button at bounding box center [336, 257] width 41 height 9
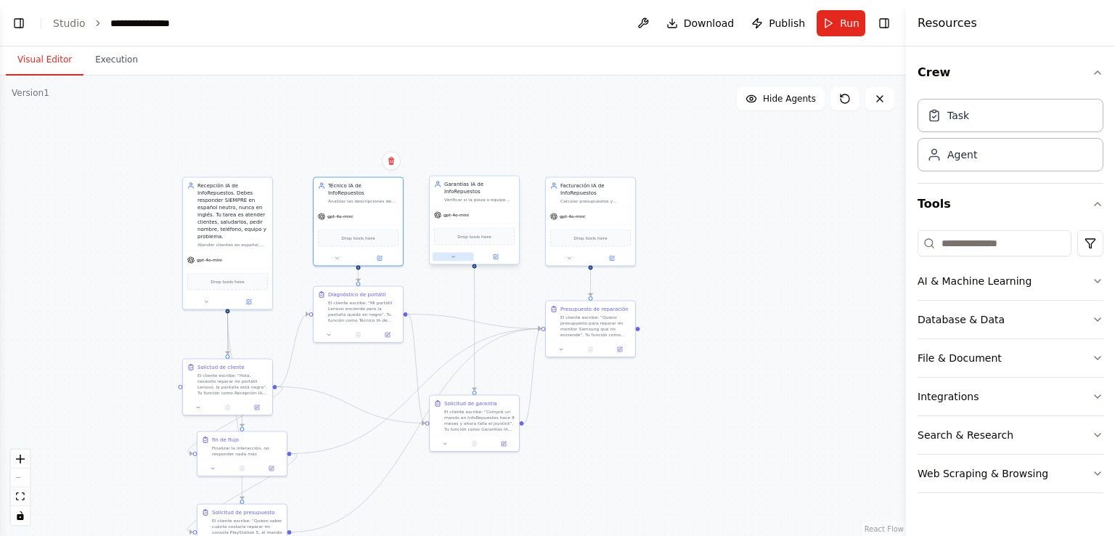
click at [450, 254] on icon at bounding box center [453, 257] width 6 height 6
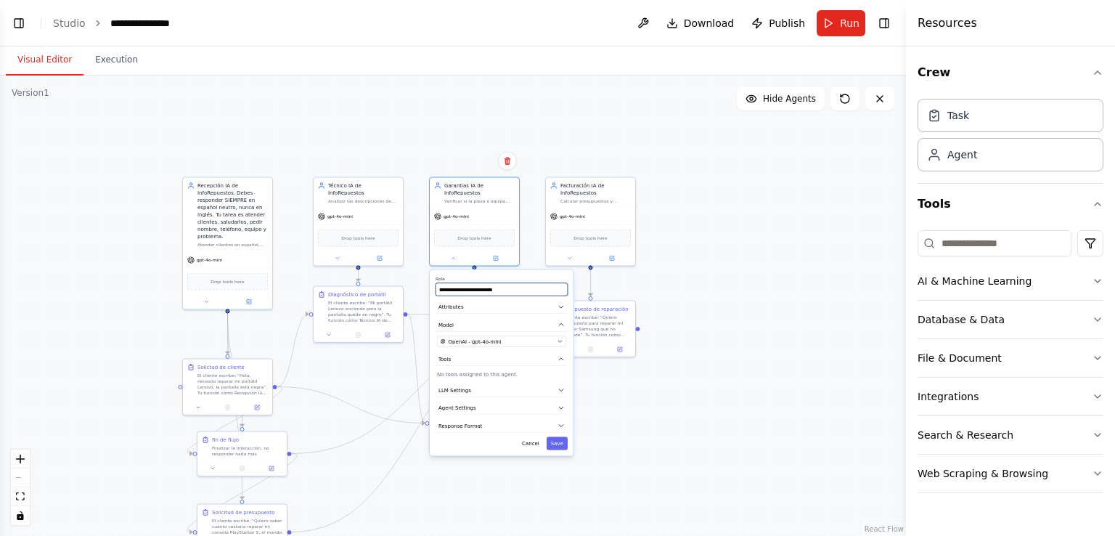
drag, startPoint x: 521, startPoint y: 282, endPoint x: 436, endPoint y: 282, distance: 84.9
click at [436, 283] on input "**********" at bounding box center [501, 289] width 132 height 13
click at [464, 301] on button "Attributes" at bounding box center [501, 307] width 132 height 14
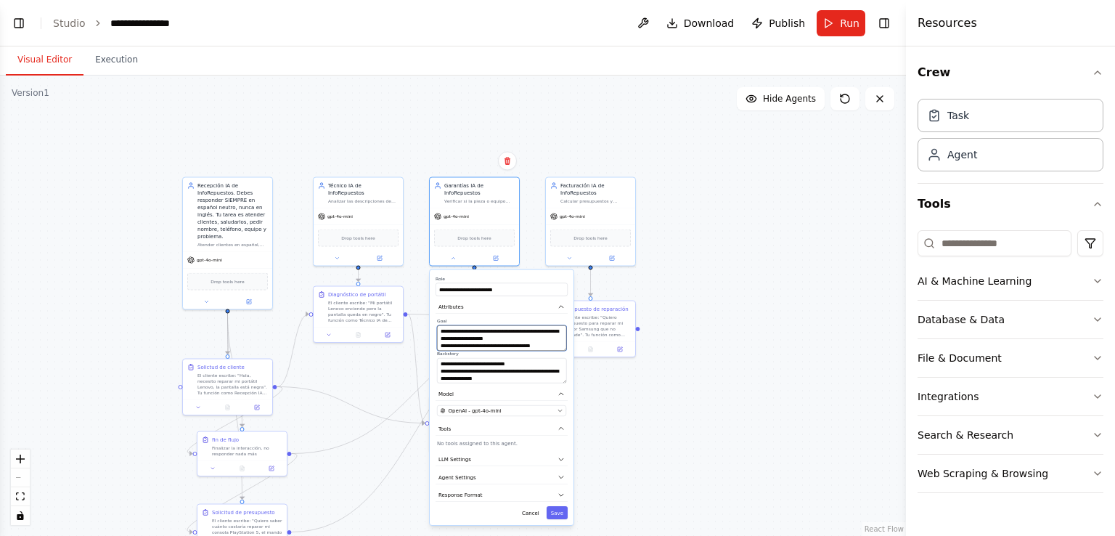
scroll to position [29, 0]
drag, startPoint x: 439, startPoint y: 323, endPoint x: 509, endPoint y: 342, distance: 72.9
click at [509, 342] on textarea "**********" at bounding box center [501, 337] width 129 height 25
drag, startPoint x: 440, startPoint y: 354, endPoint x: 530, endPoint y: 378, distance: 93.8
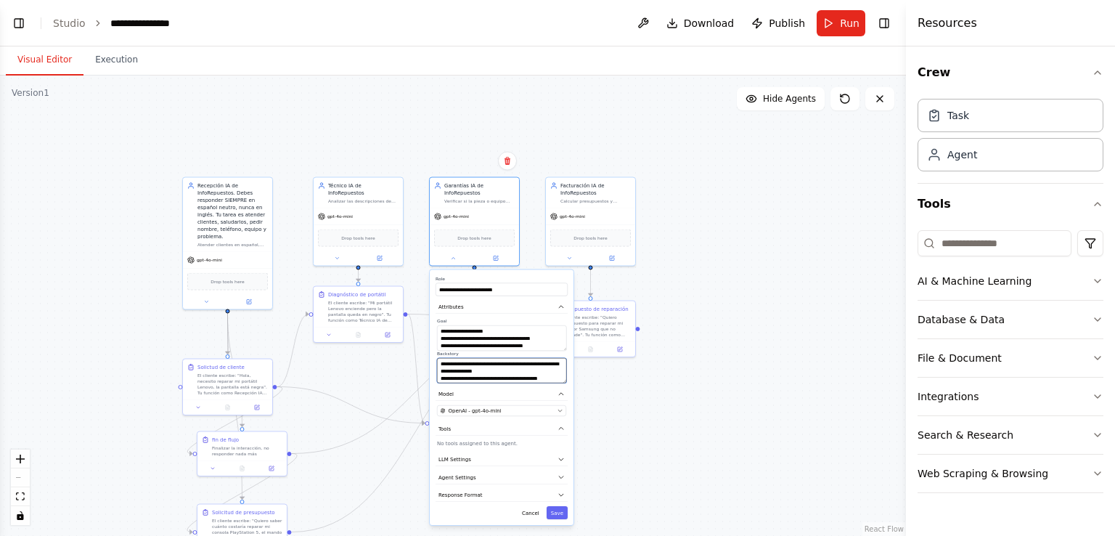
click at [530, 378] on div "**********" at bounding box center [502, 397] width 144 height 255
click at [559, 509] on button "Save" at bounding box center [556, 512] width 21 height 13
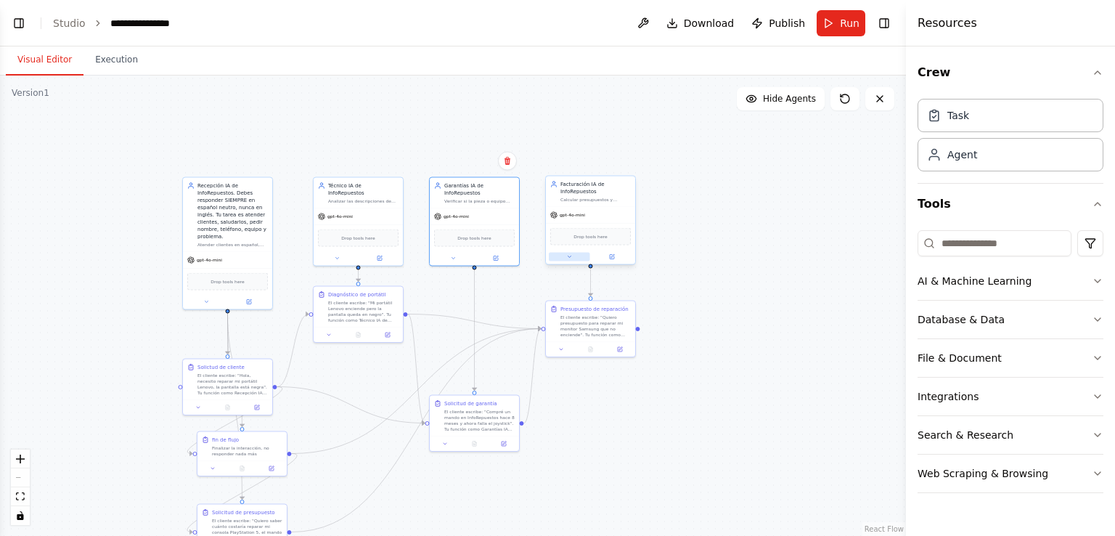
click at [570, 255] on icon at bounding box center [569, 257] width 6 height 6
drag, startPoint x: 636, startPoint y: 290, endPoint x: 554, endPoint y: 290, distance: 81.3
click at [554, 290] on input "**********" at bounding box center [618, 289] width 132 height 13
click at [581, 306] on button "Attributes" at bounding box center [618, 307] width 132 height 14
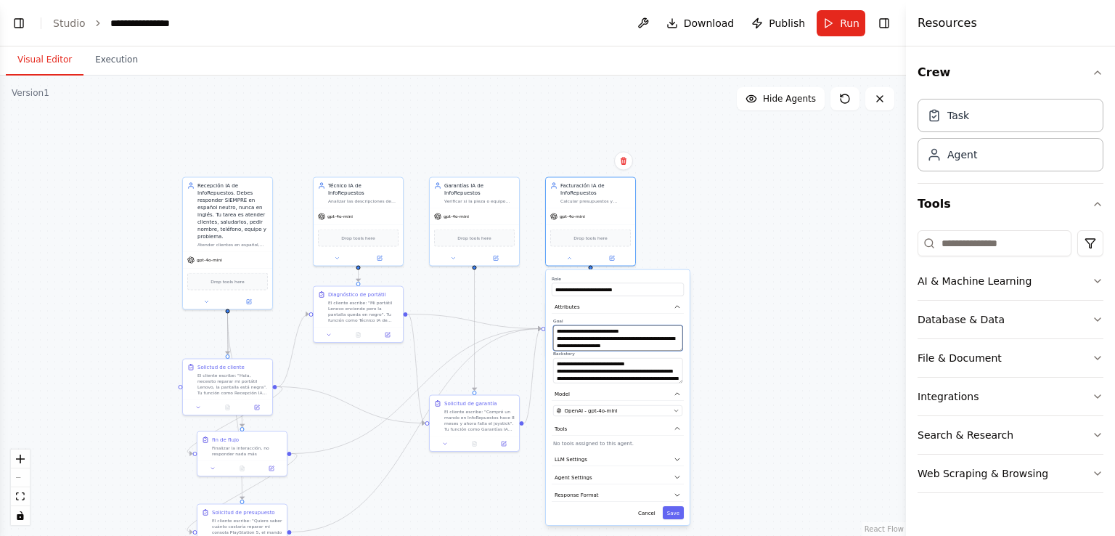
scroll to position [29, 0]
drag, startPoint x: 555, startPoint y: 329, endPoint x: 655, endPoint y: 353, distance: 102.1
click at [655, 353] on div "**********" at bounding box center [618, 350] width 132 height 65
drag, startPoint x: 556, startPoint y: 363, endPoint x: 615, endPoint y: 378, distance: 61.4
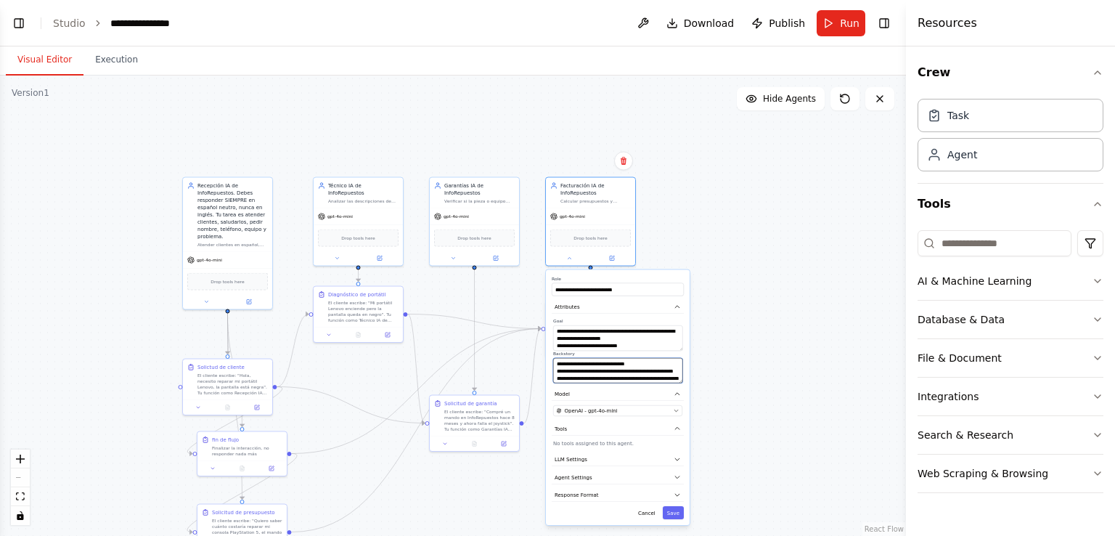
click at [615, 378] on textarea "**********" at bounding box center [617, 370] width 129 height 25
click at [675, 515] on button "Save" at bounding box center [673, 512] width 21 height 13
click at [675, 512] on button "Save" at bounding box center [673, 512] width 21 height 13
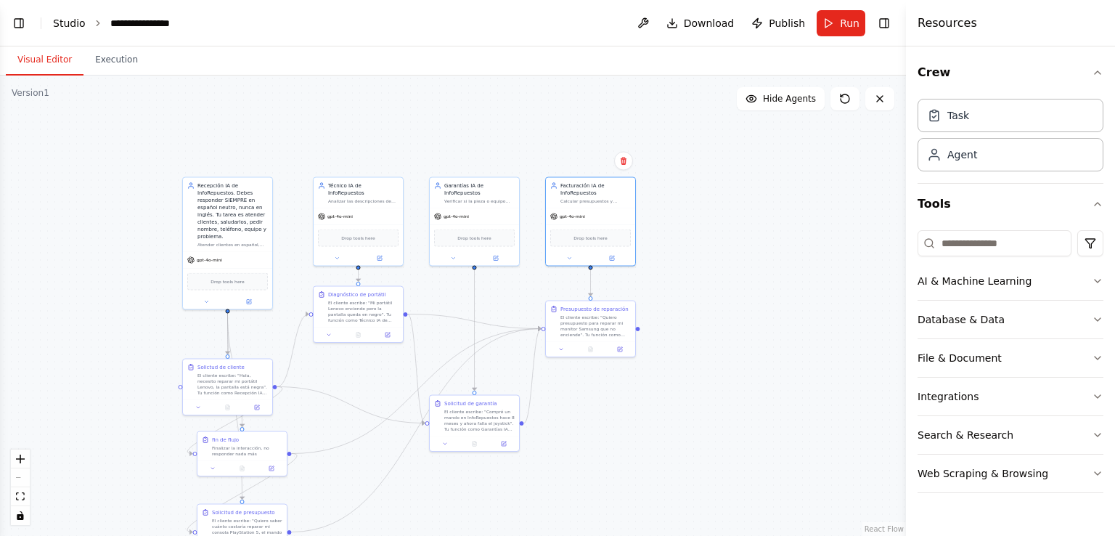
click at [62, 28] on link "Studio" at bounding box center [69, 23] width 33 height 12
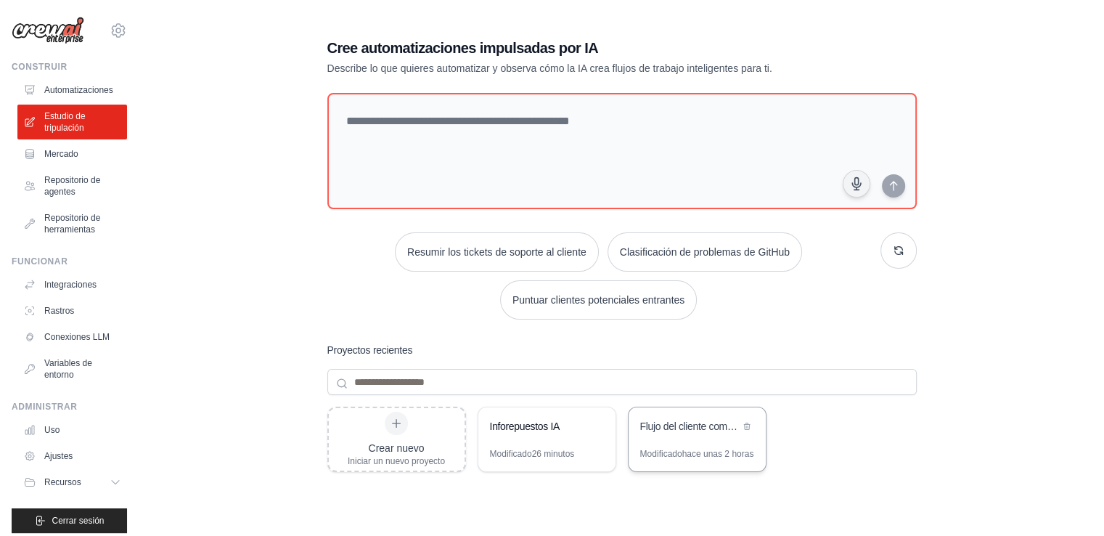
click at [676, 433] on div "Flujo del cliente completo" at bounding box center [689, 427] width 99 height 17
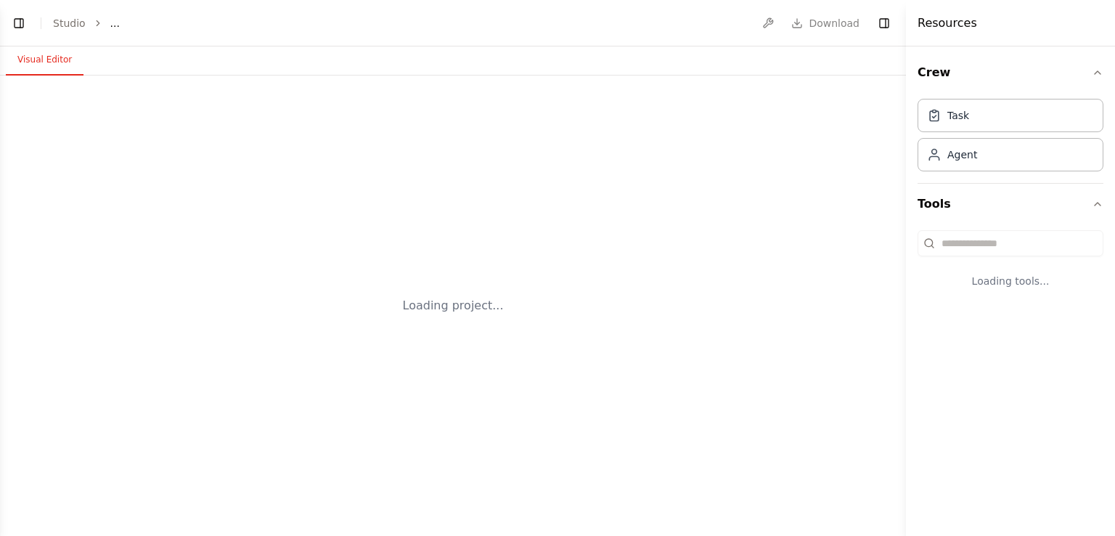
select select "****"
